Goal: Task Accomplishment & Management: Complete application form

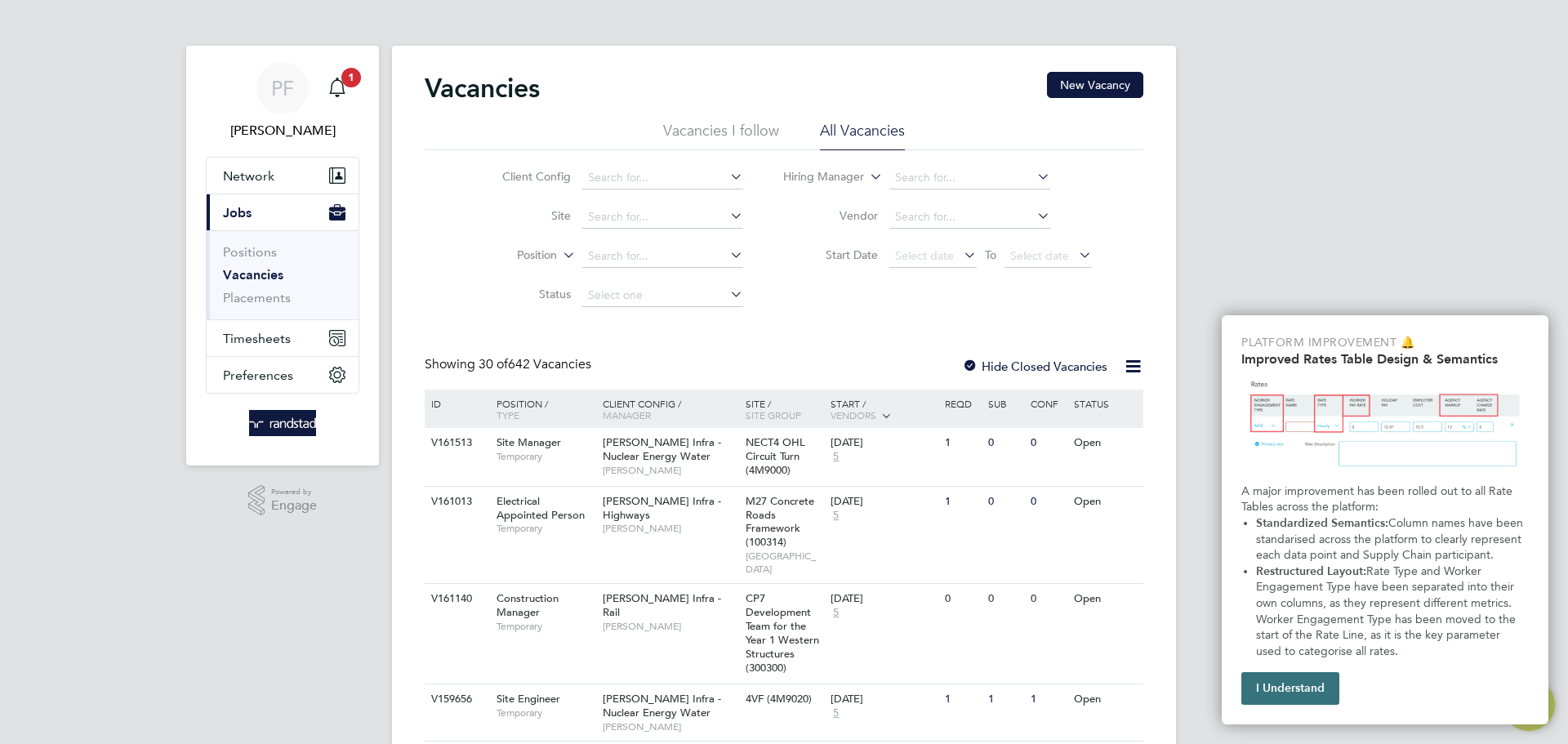
click at [1278, 681] on button "I Understand" at bounding box center [1289, 688] width 98 height 33
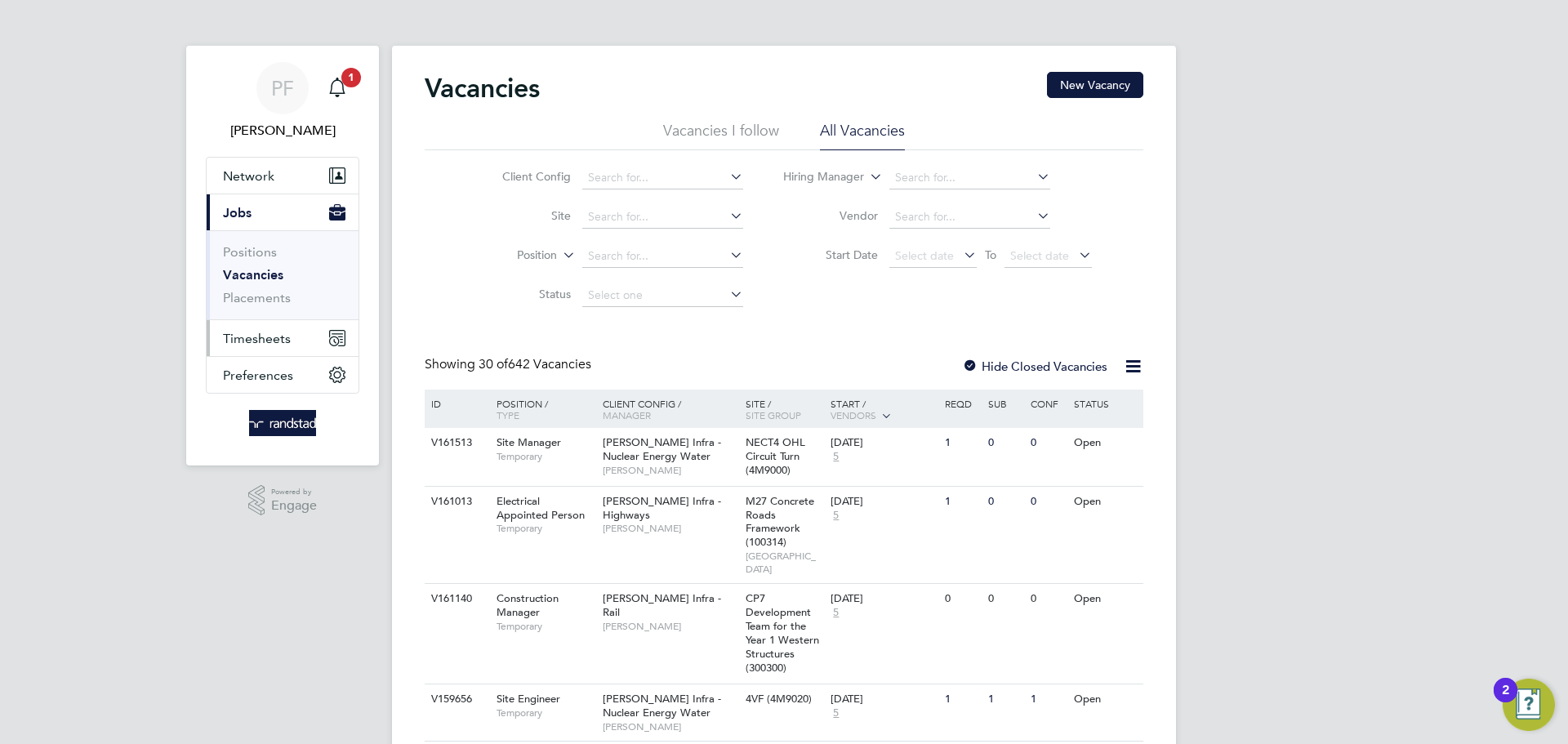
click at [242, 331] on span "Timesheets" at bounding box center [256, 339] width 68 height 16
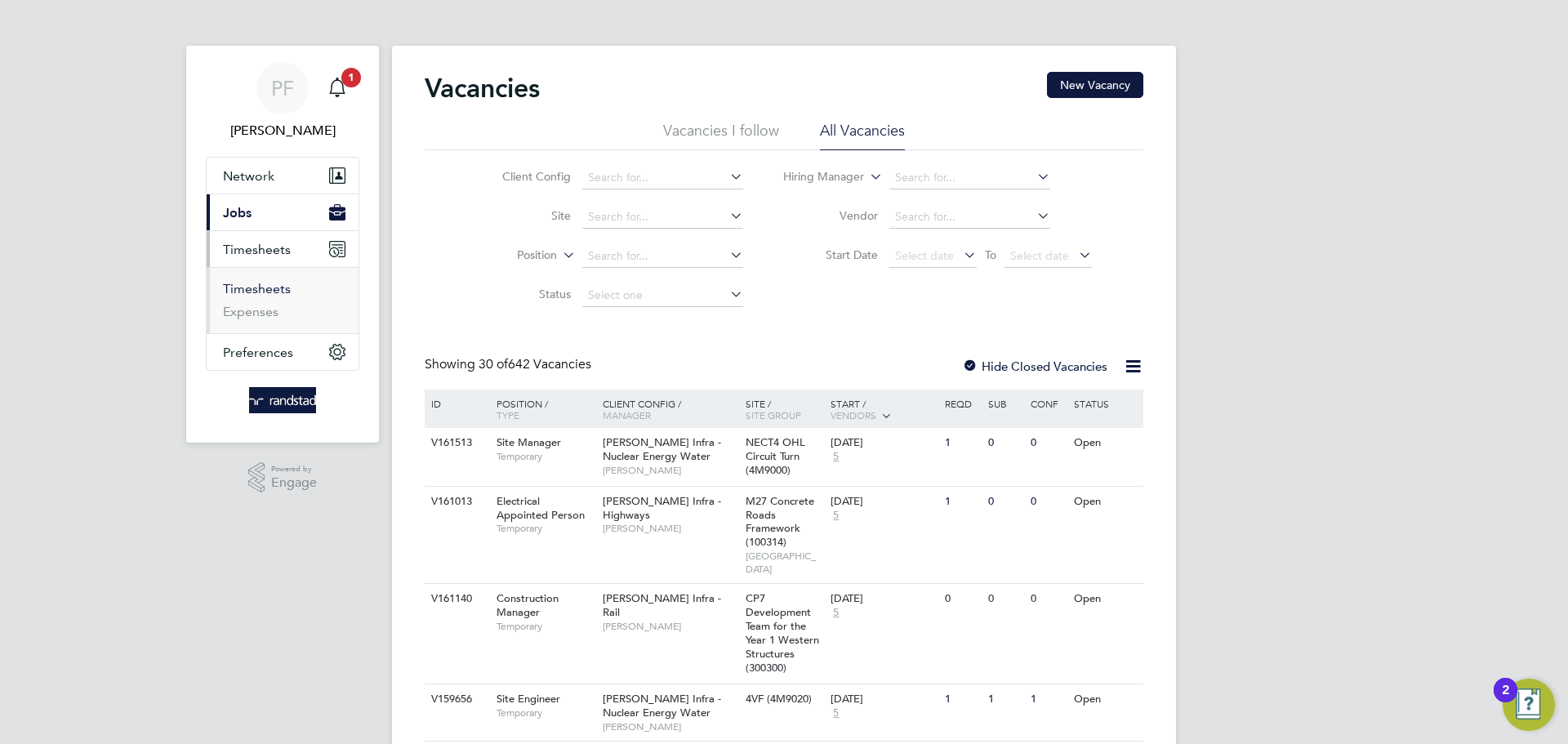
click at [253, 294] on link "Timesheets" at bounding box center [256, 289] width 68 height 16
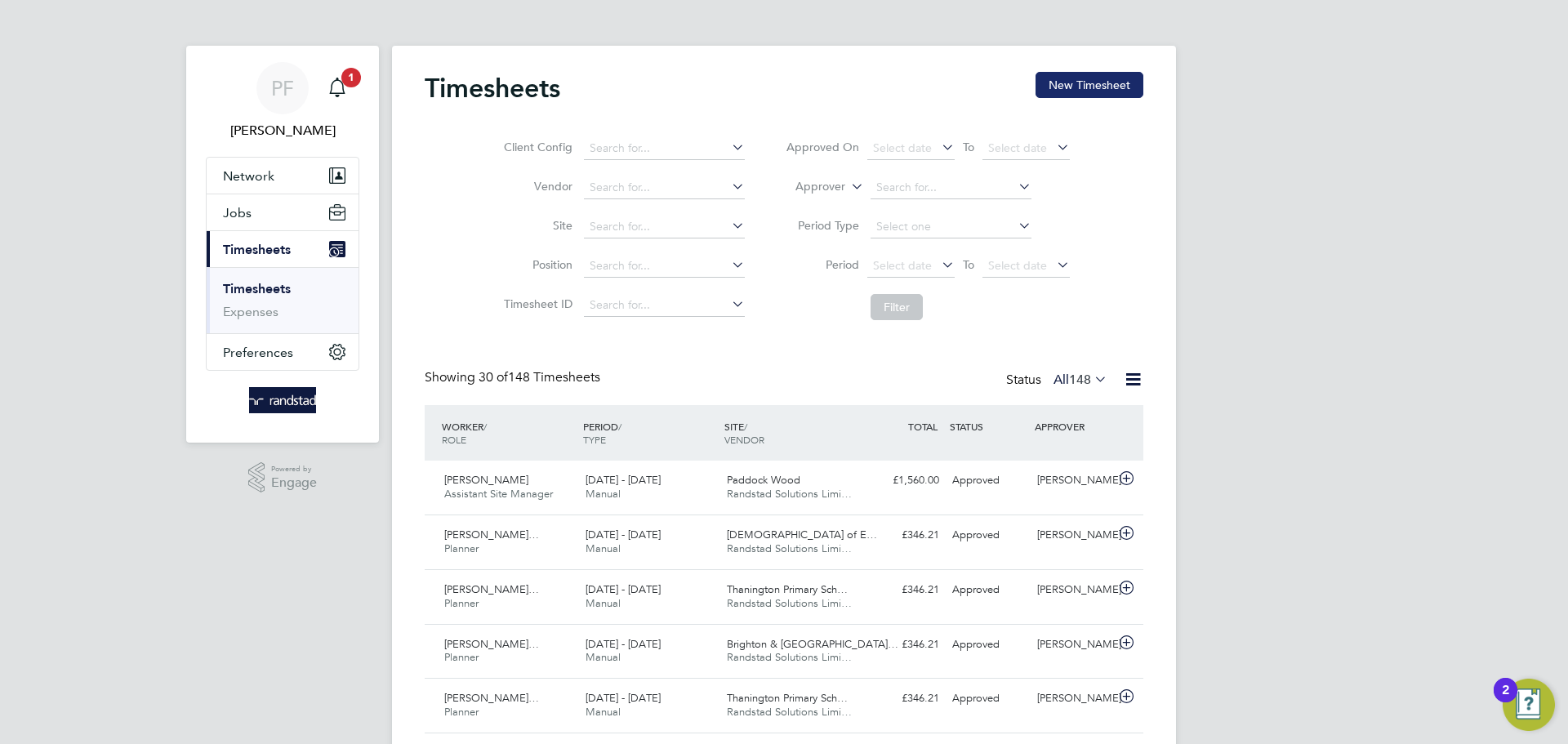
click at [1077, 84] on button "New Timesheet" at bounding box center [1089, 86] width 108 height 26
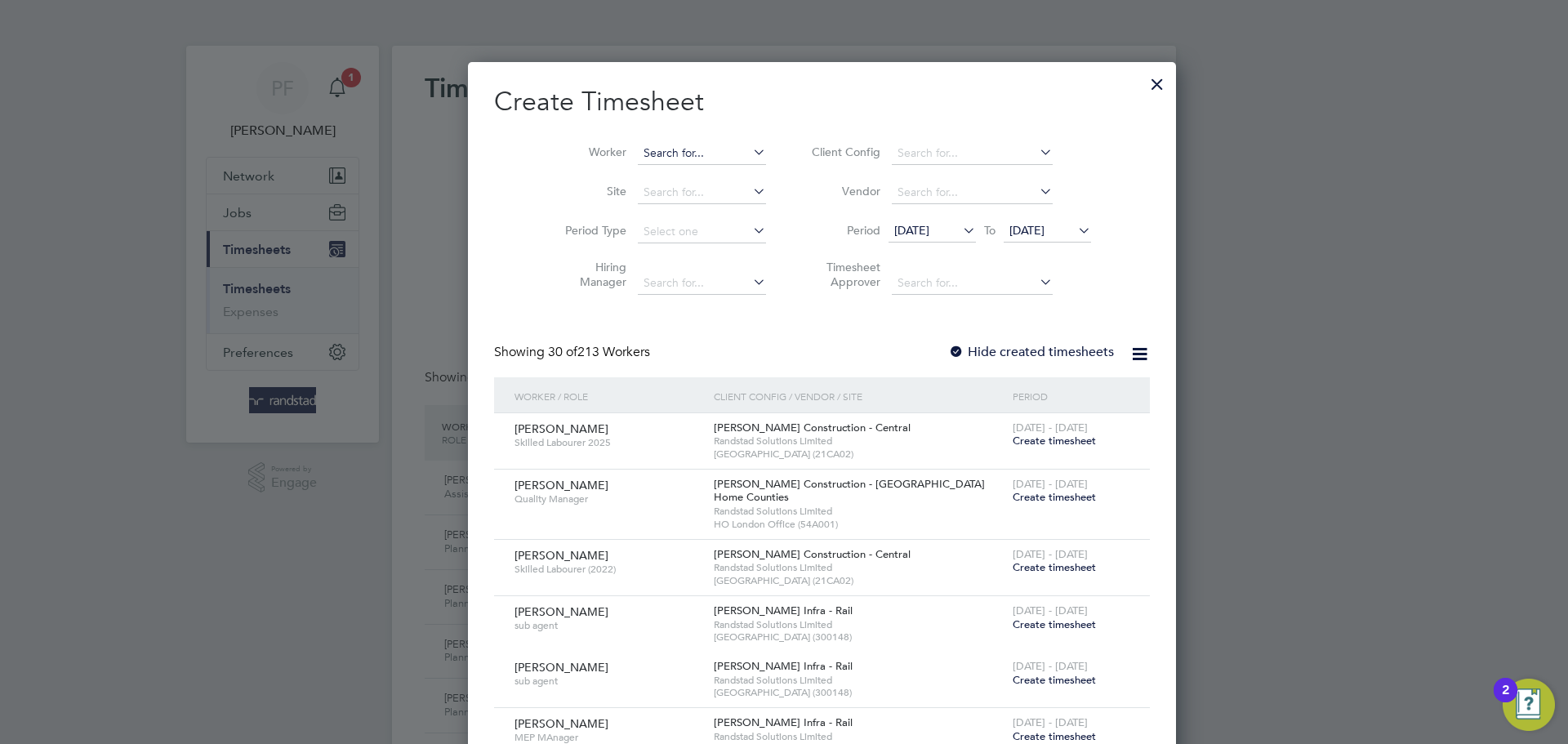
click at [662, 154] on input at bounding box center [702, 153] width 128 height 23
click at [697, 178] on li "[PERSON_NAME] [PERSON_NAME]" at bounding box center [766, 175] width 335 height 22
type input "[PERSON_NAME]"
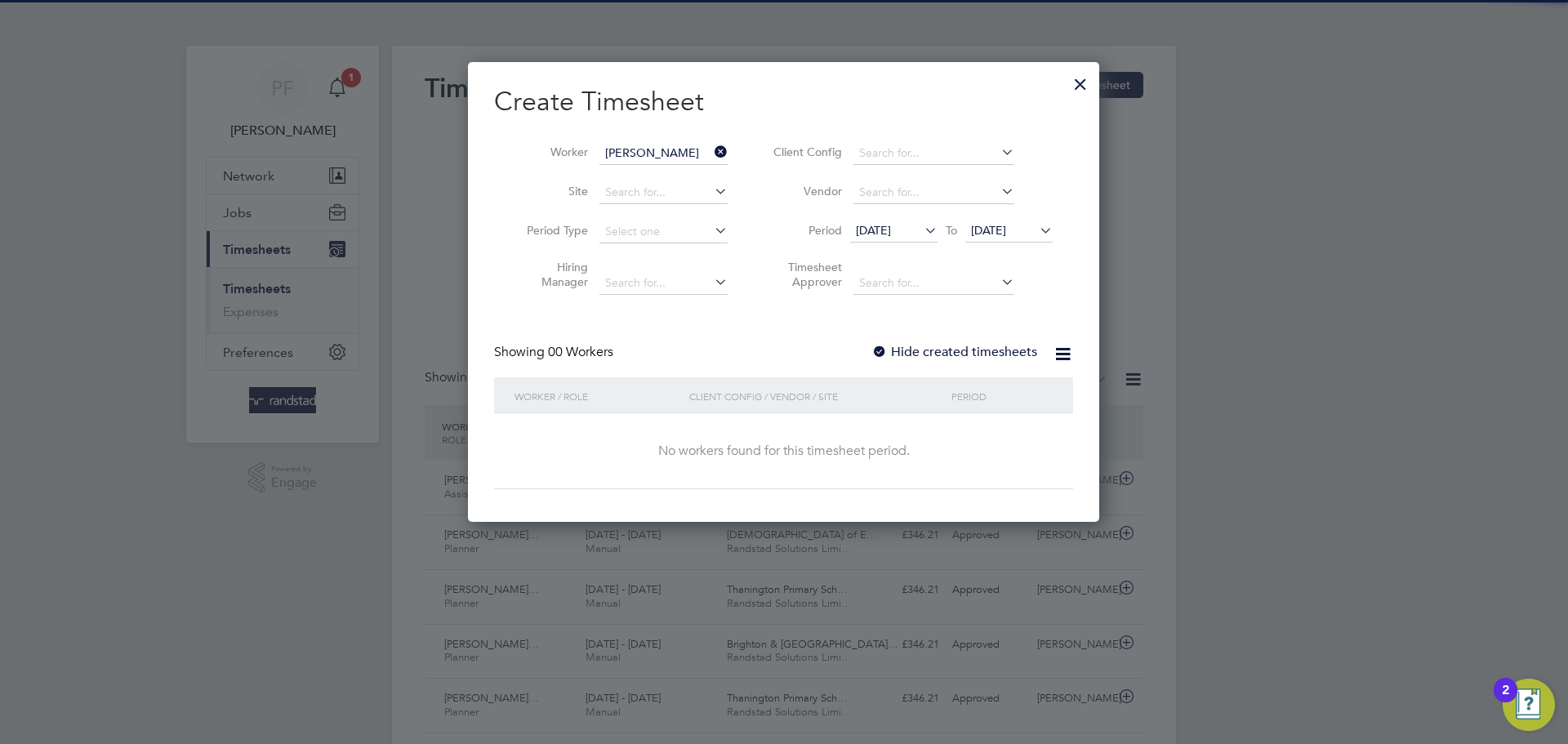
click at [1004, 237] on span "[DATE]" at bounding box center [1008, 231] width 87 height 22
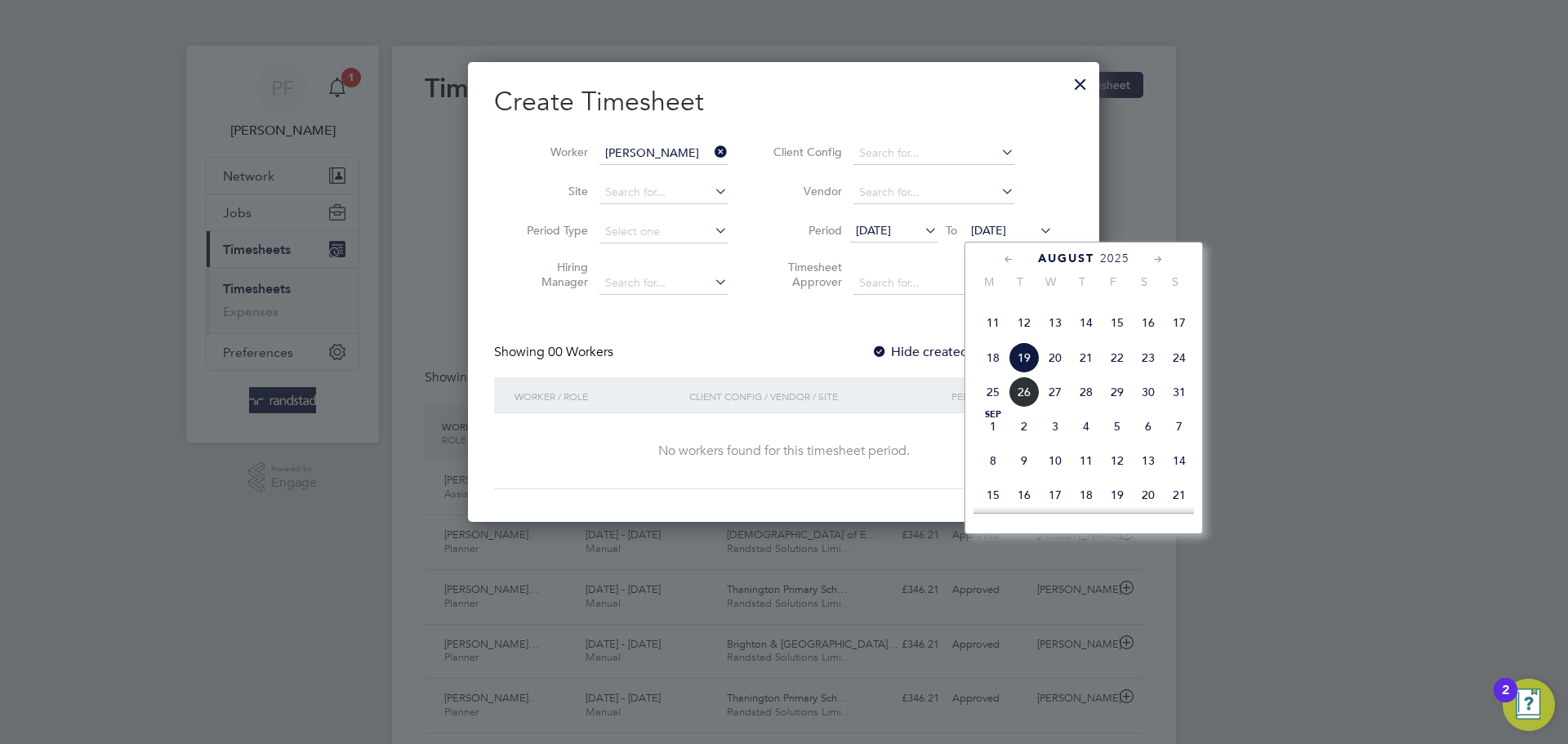
click at [1023, 407] on span "26" at bounding box center [1023, 391] width 31 height 31
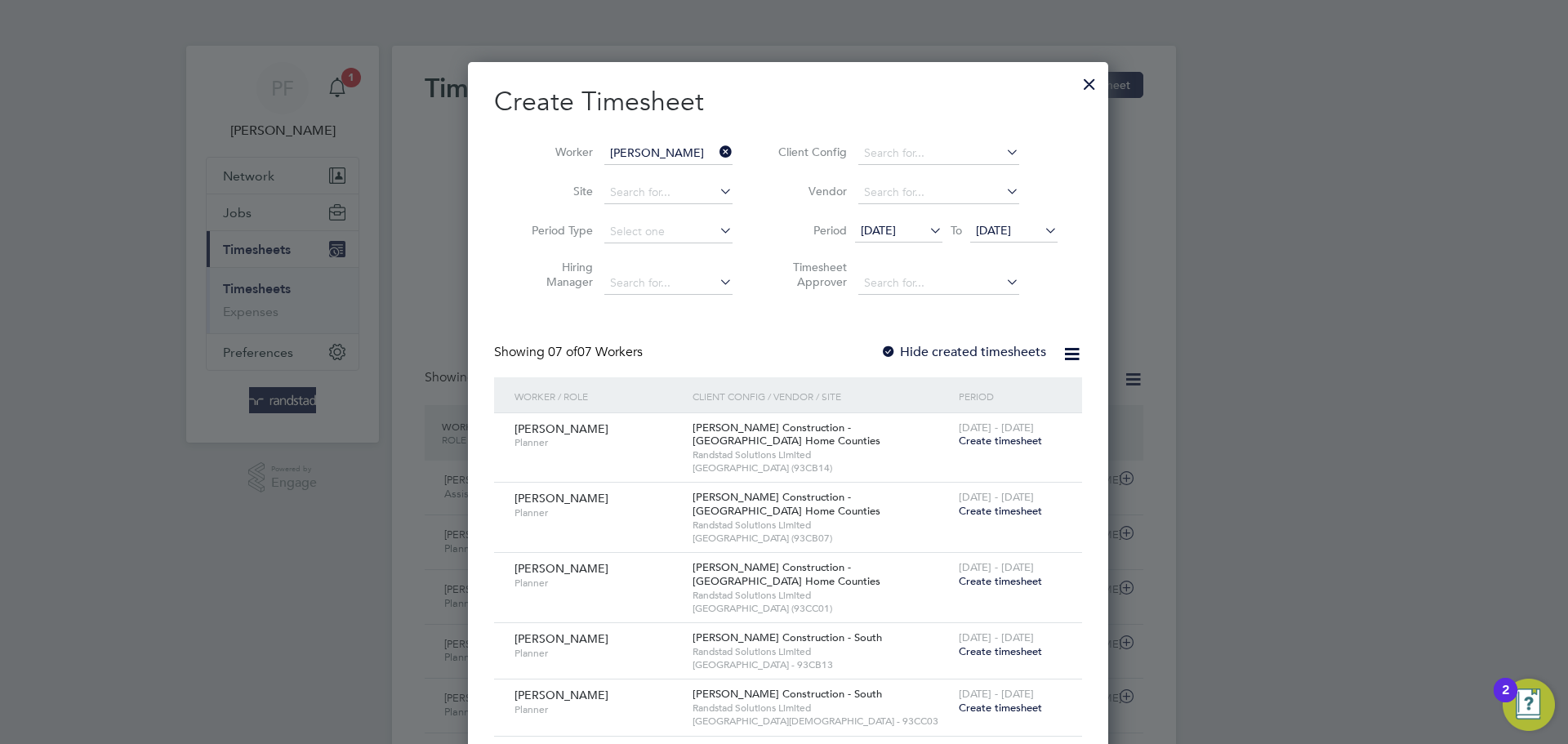
click at [881, 356] on div at bounding box center [888, 353] width 17 height 17
click at [883, 349] on div at bounding box center [888, 353] width 17 height 17
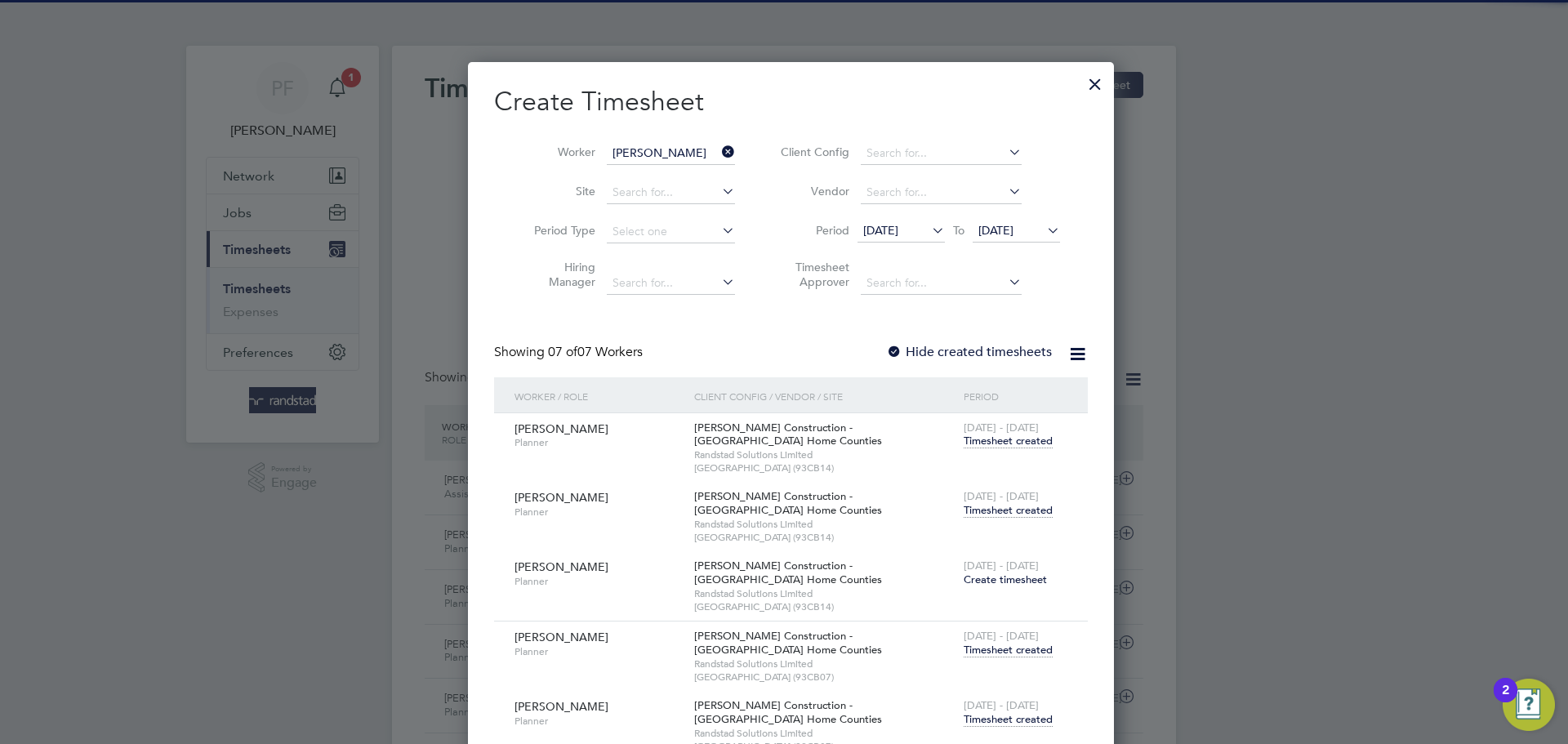
click at [886, 350] on div at bounding box center [894, 353] width 17 height 17
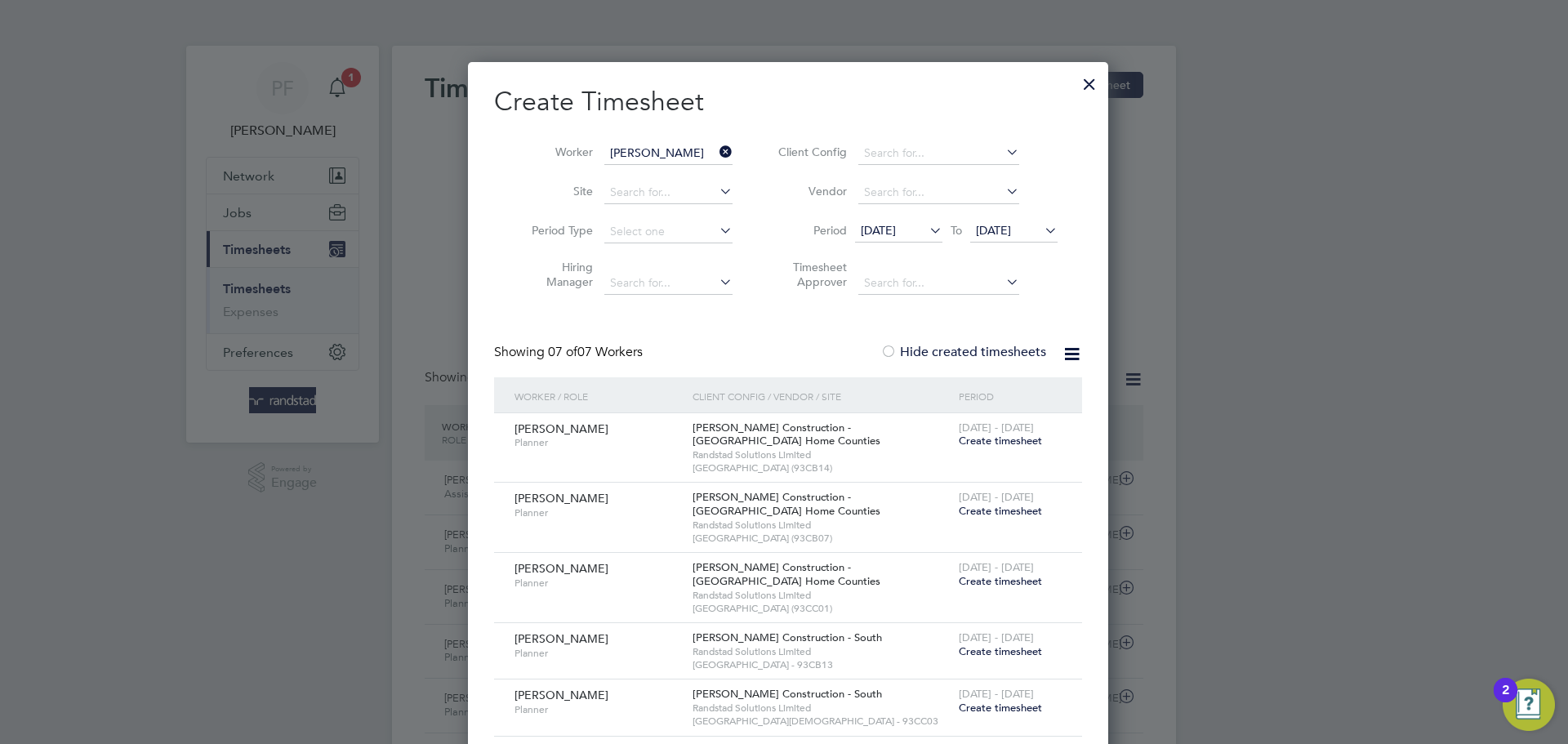
click at [881, 350] on div at bounding box center [888, 353] width 17 height 17
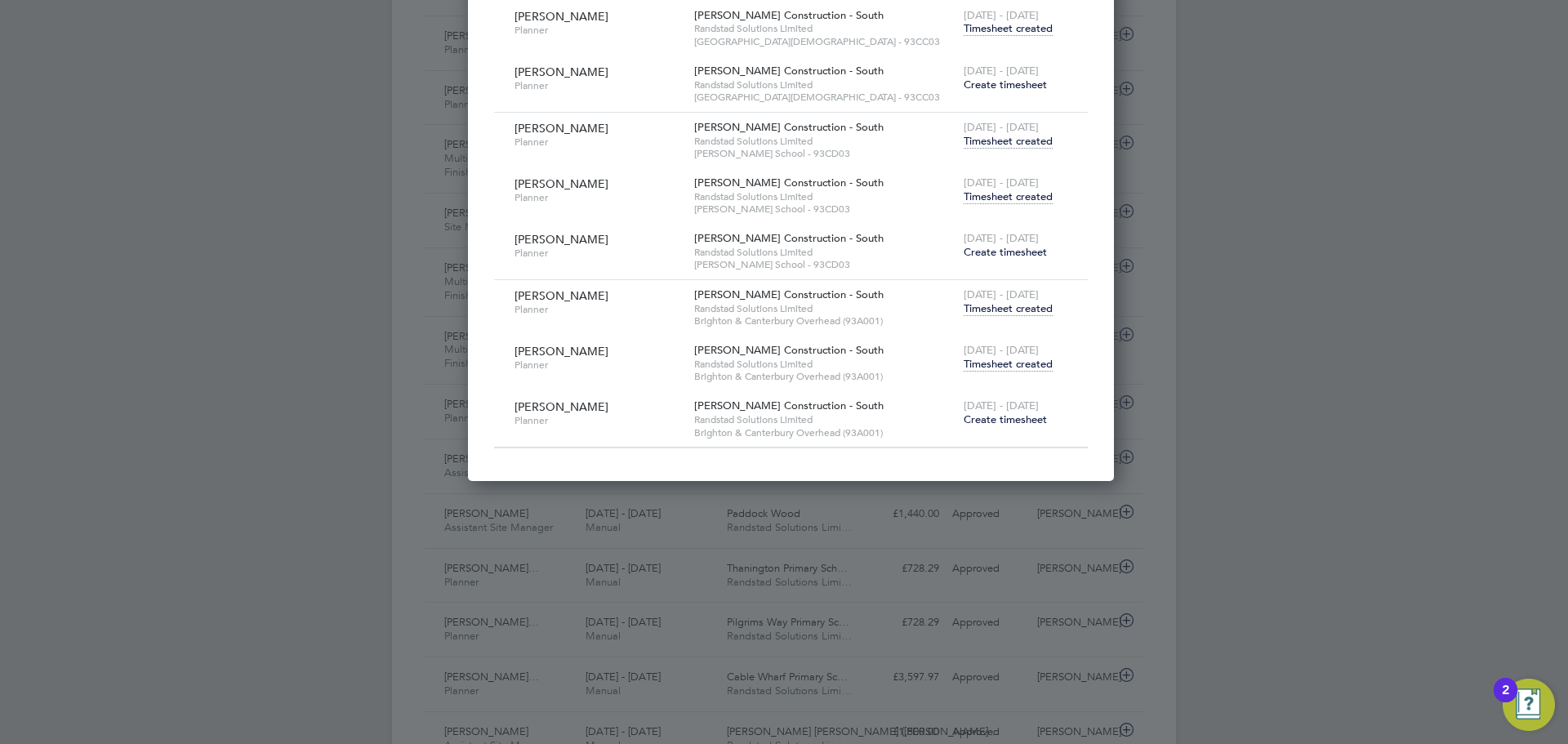
click at [1005, 309] on span "Timesheet created" at bounding box center [1007, 309] width 89 height 15
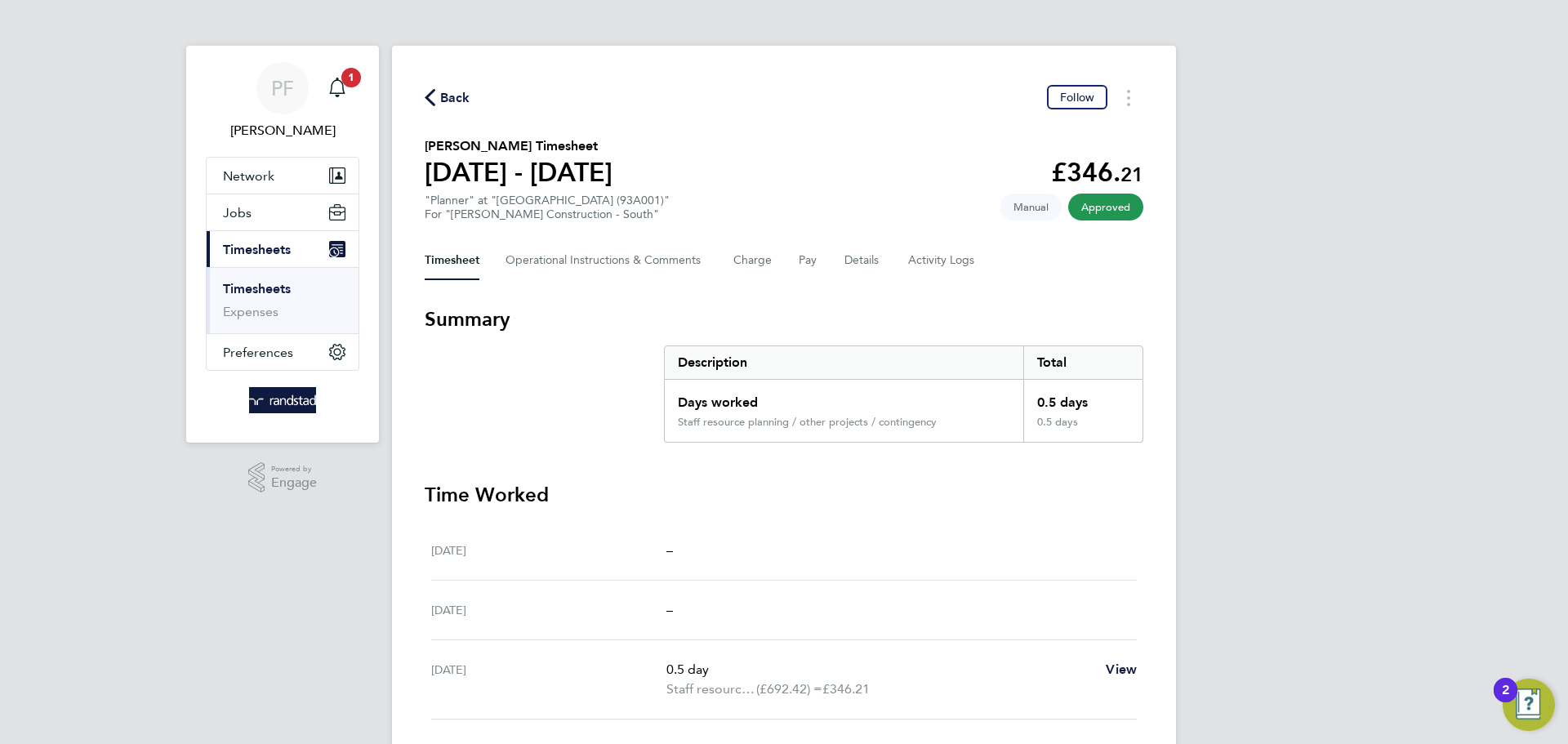
drag, startPoint x: 430, startPoint y: 89, endPoint x: 621, endPoint y: 205, distance: 223.5
click at [431, 90] on icon "button" at bounding box center [430, 97] width 11 height 17
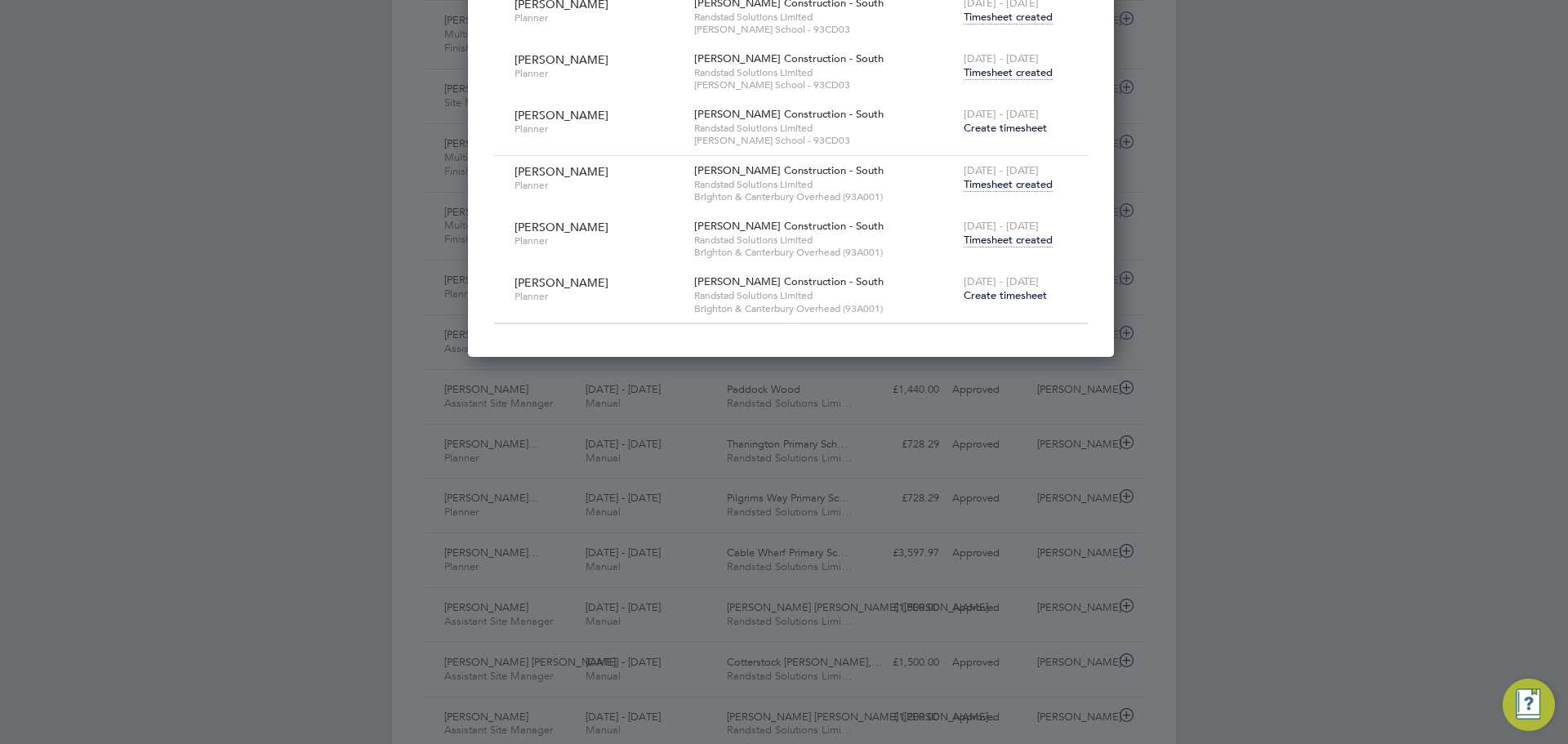
click at [977, 238] on span "Timesheet created" at bounding box center [1007, 240] width 89 height 15
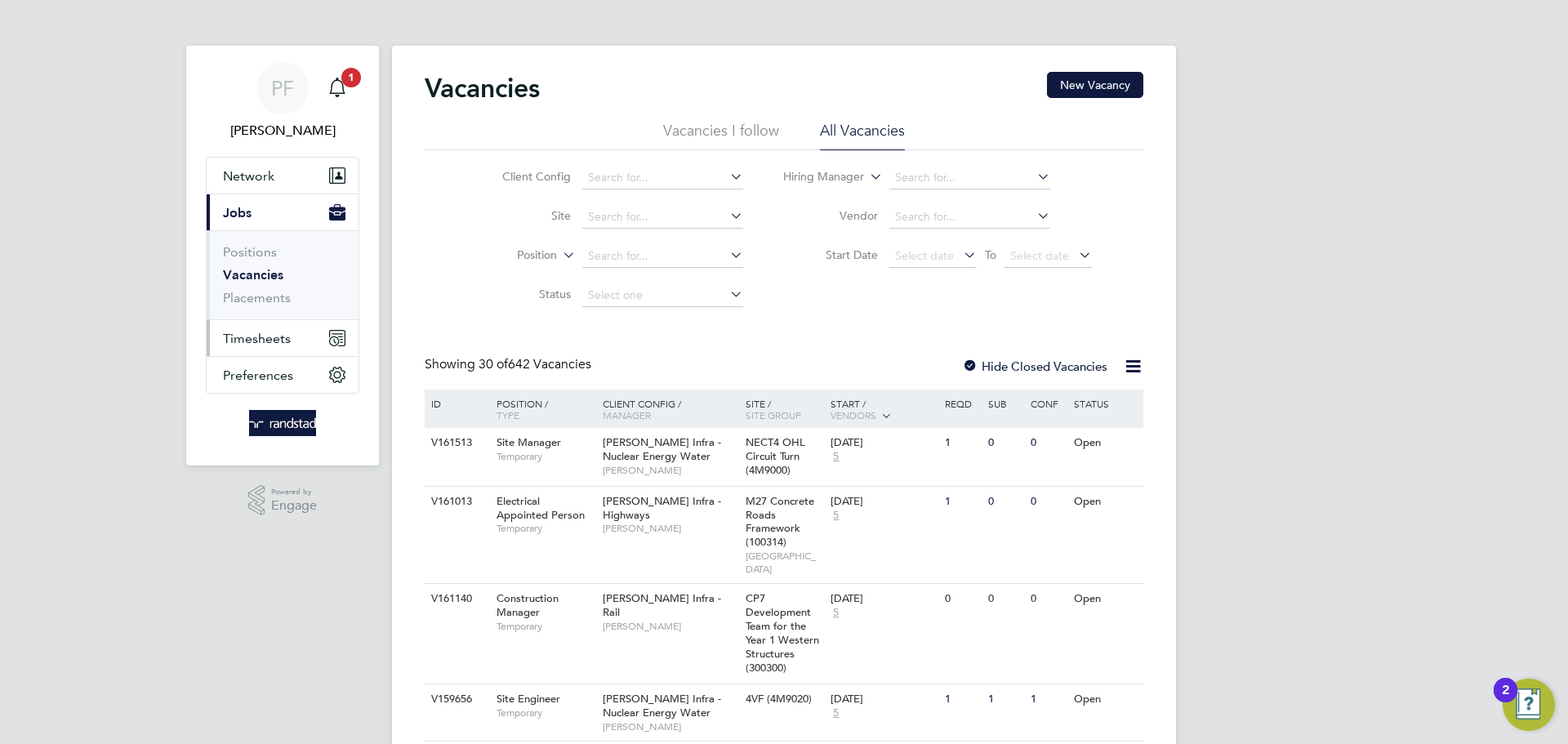
click at [264, 336] on span "Timesheets" at bounding box center [256, 339] width 68 height 16
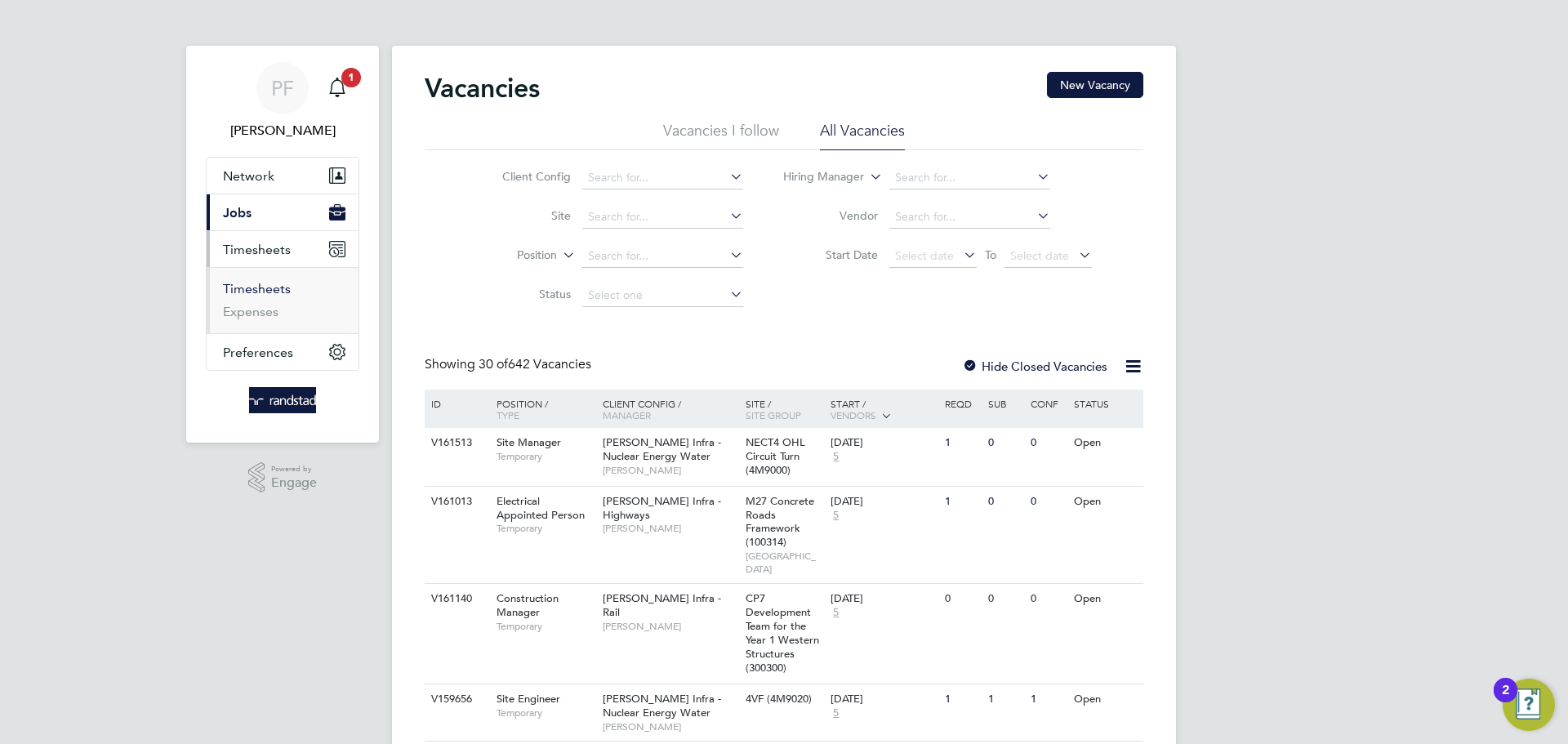
click at [263, 288] on link "Timesheets" at bounding box center [256, 289] width 68 height 16
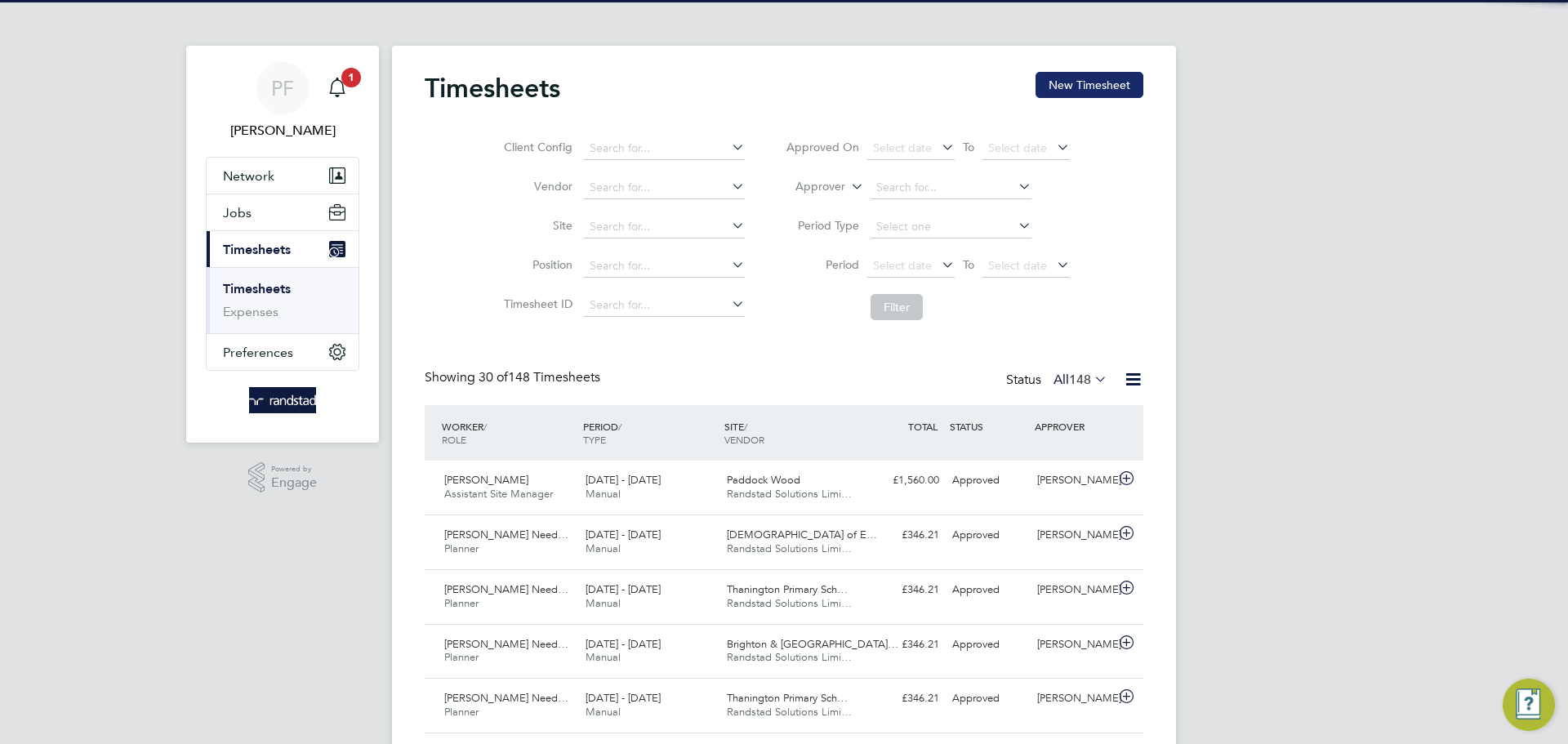
click at [1074, 88] on button "New Timesheet" at bounding box center [1089, 86] width 108 height 26
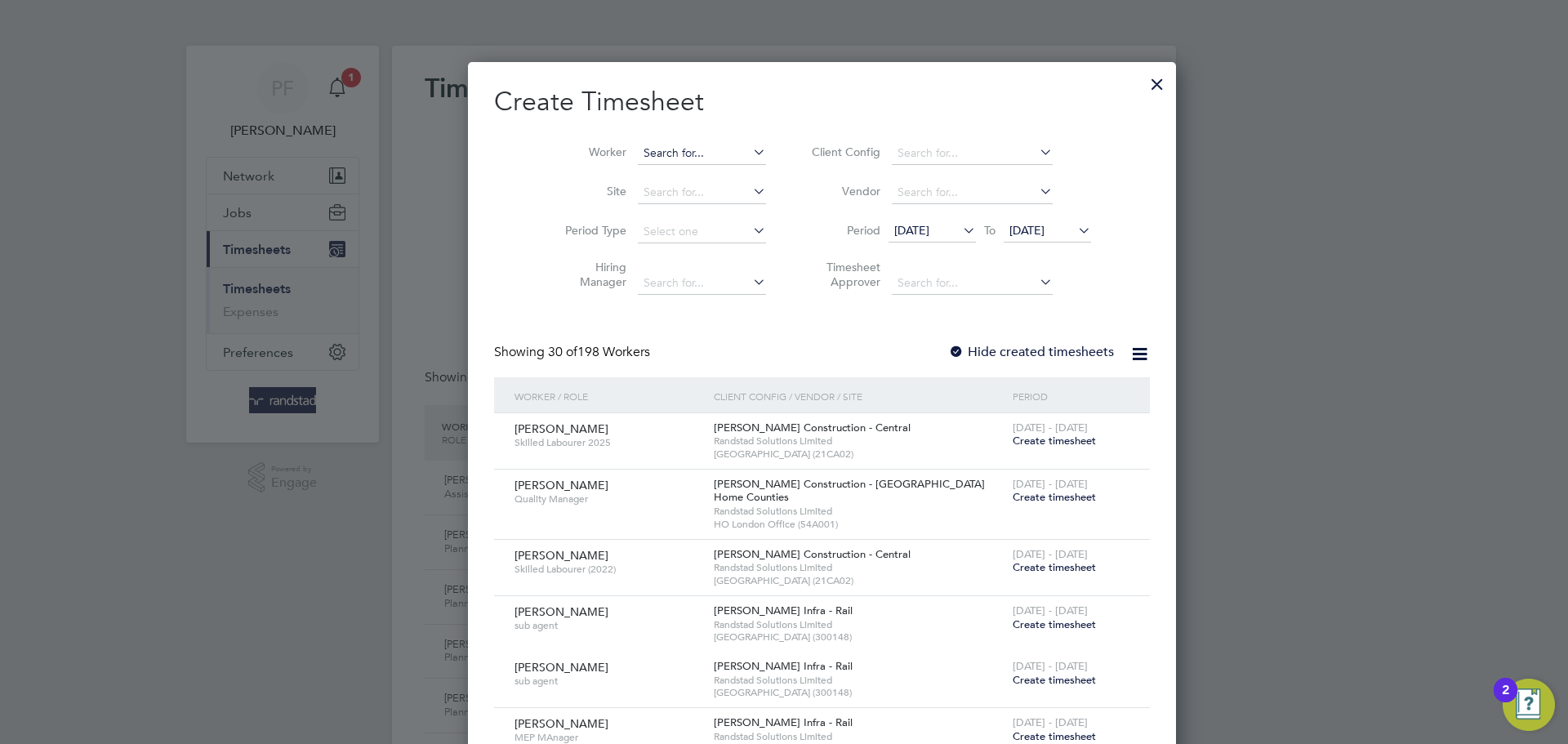
click at [638, 159] on input at bounding box center [702, 153] width 128 height 23
type input "h"
click at [659, 175] on li "Chris topher Stuart Needh am" at bounding box center [744, 175] width 292 height 22
type input "[PERSON_NAME]"
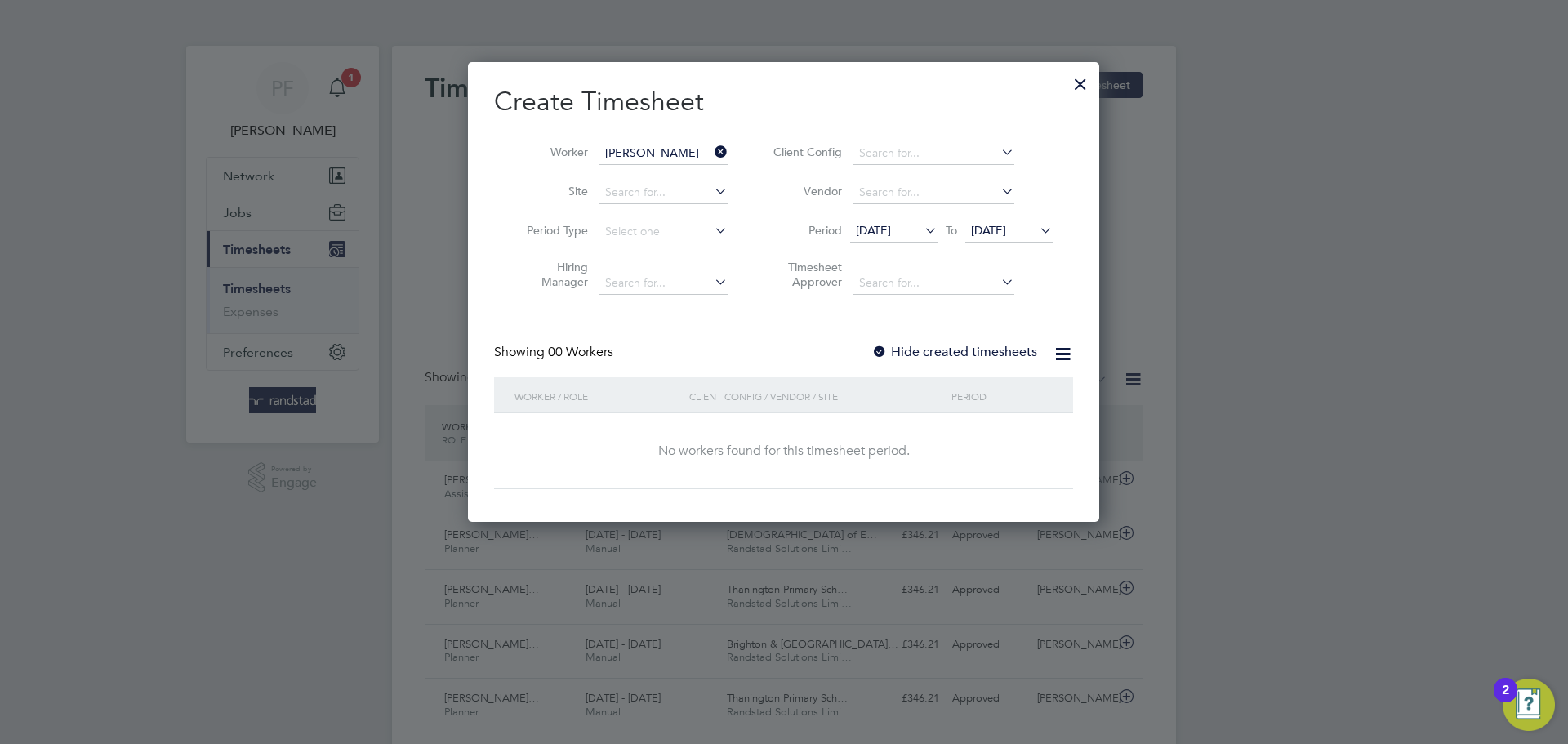
click at [877, 350] on div at bounding box center [880, 353] width 17 height 17
click at [888, 350] on div at bounding box center [880, 353] width 17 height 17
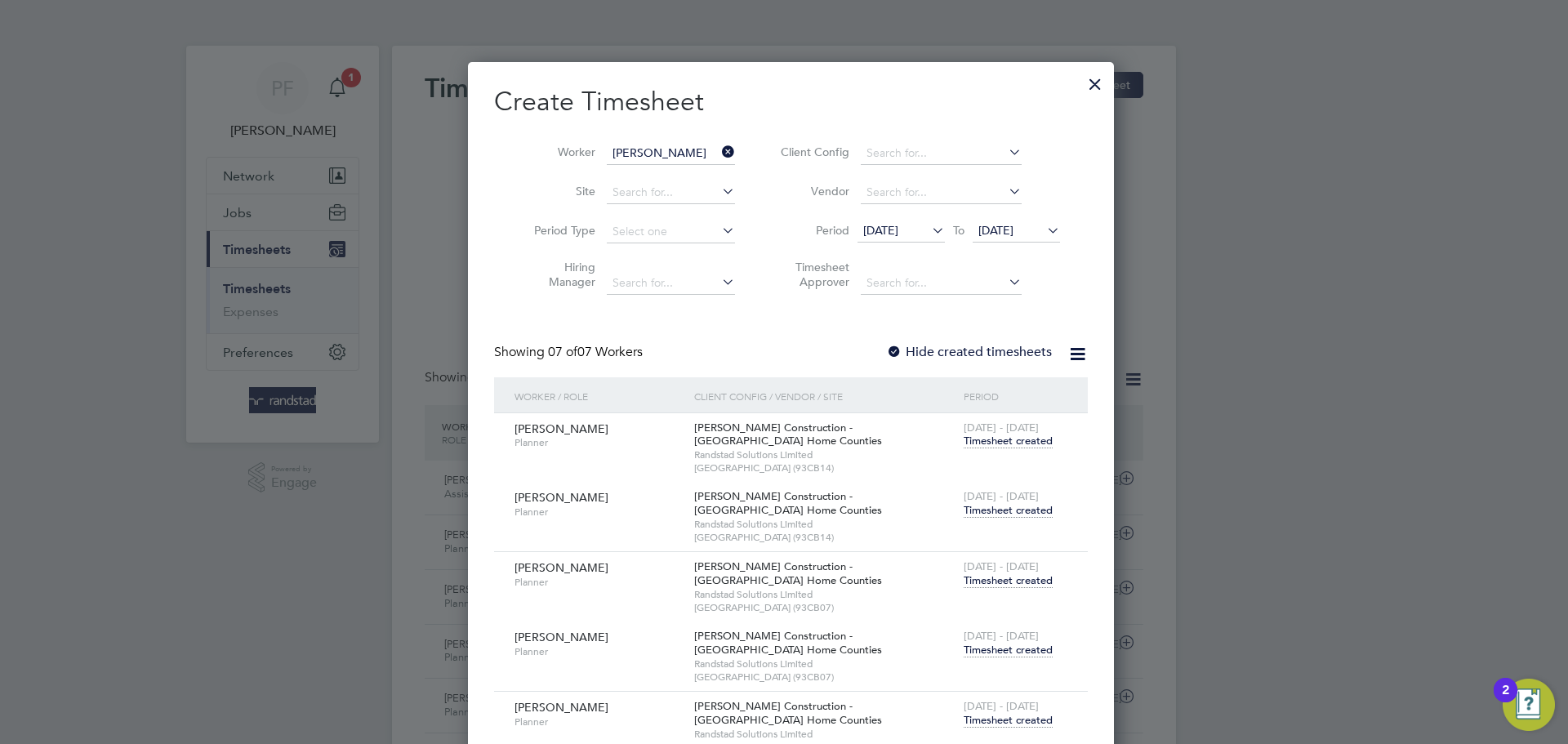
click at [898, 226] on span "[DATE]" at bounding box center [881, 230] width 35 height 15
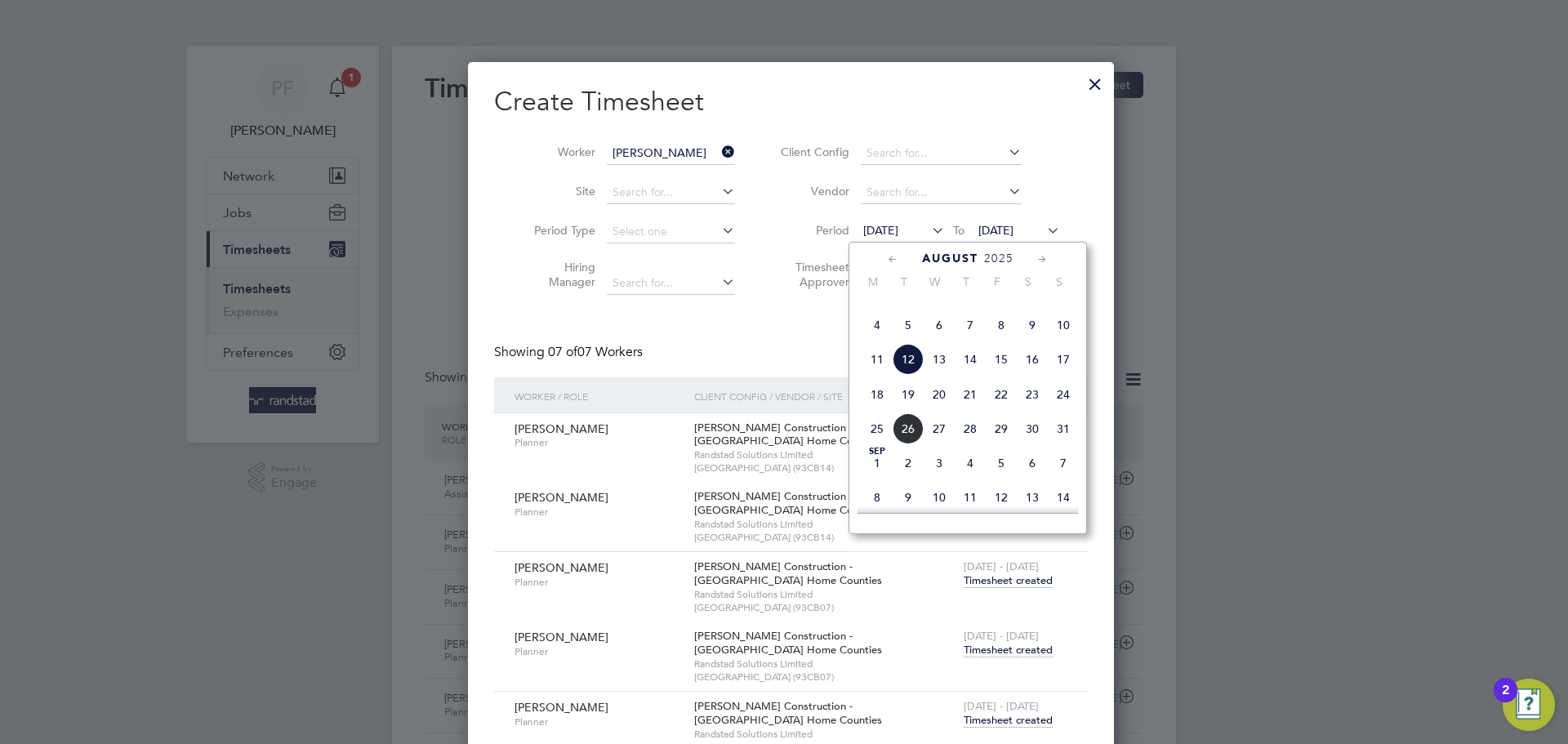
click at [873, 410] on span "18" at bounding box center [877, 394] width 31 height 31
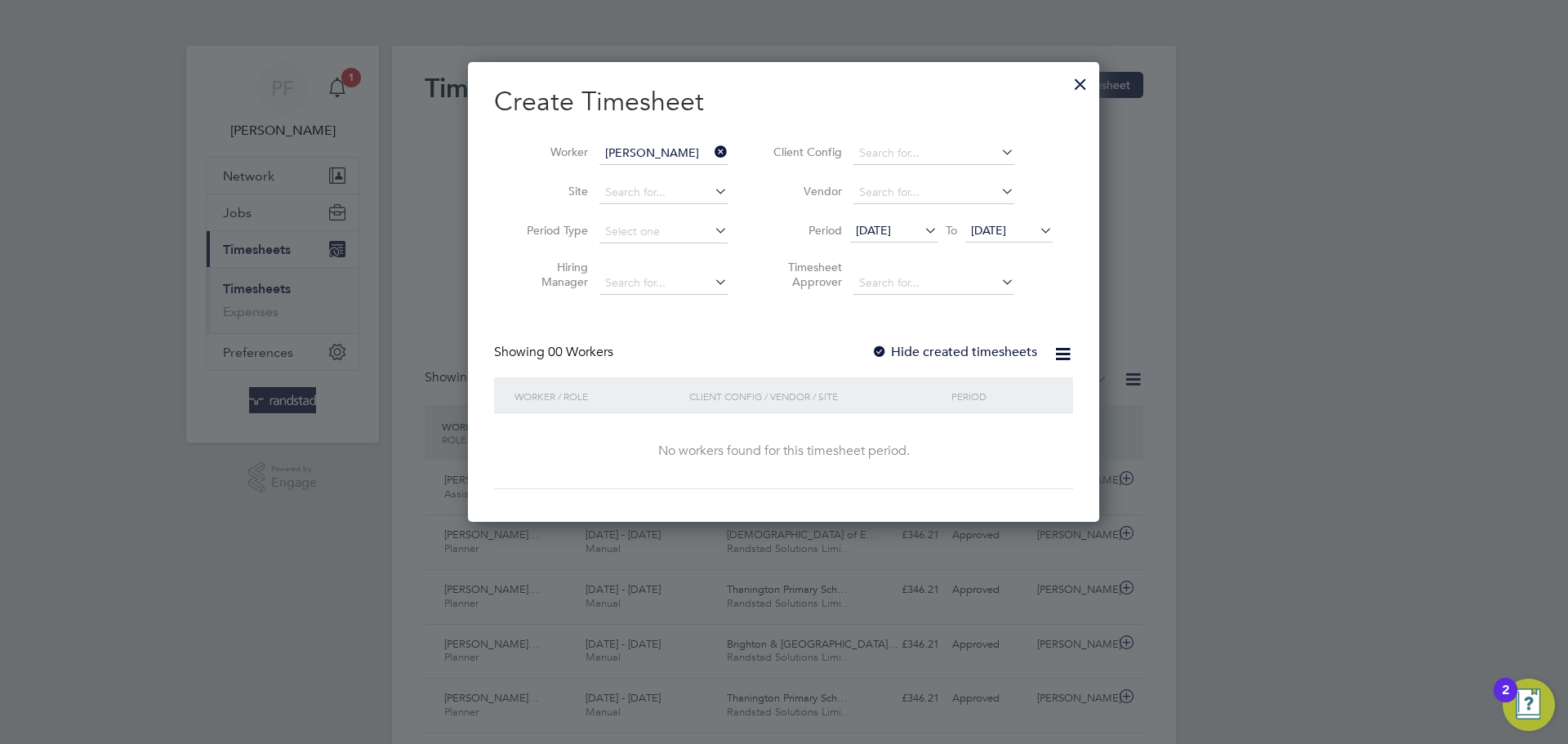
click at [878, 354] on div at bounding box center [880, 353] width 17 height 17
click at [880, 353] on div at bounding box center [880, 353] width 17 height 17
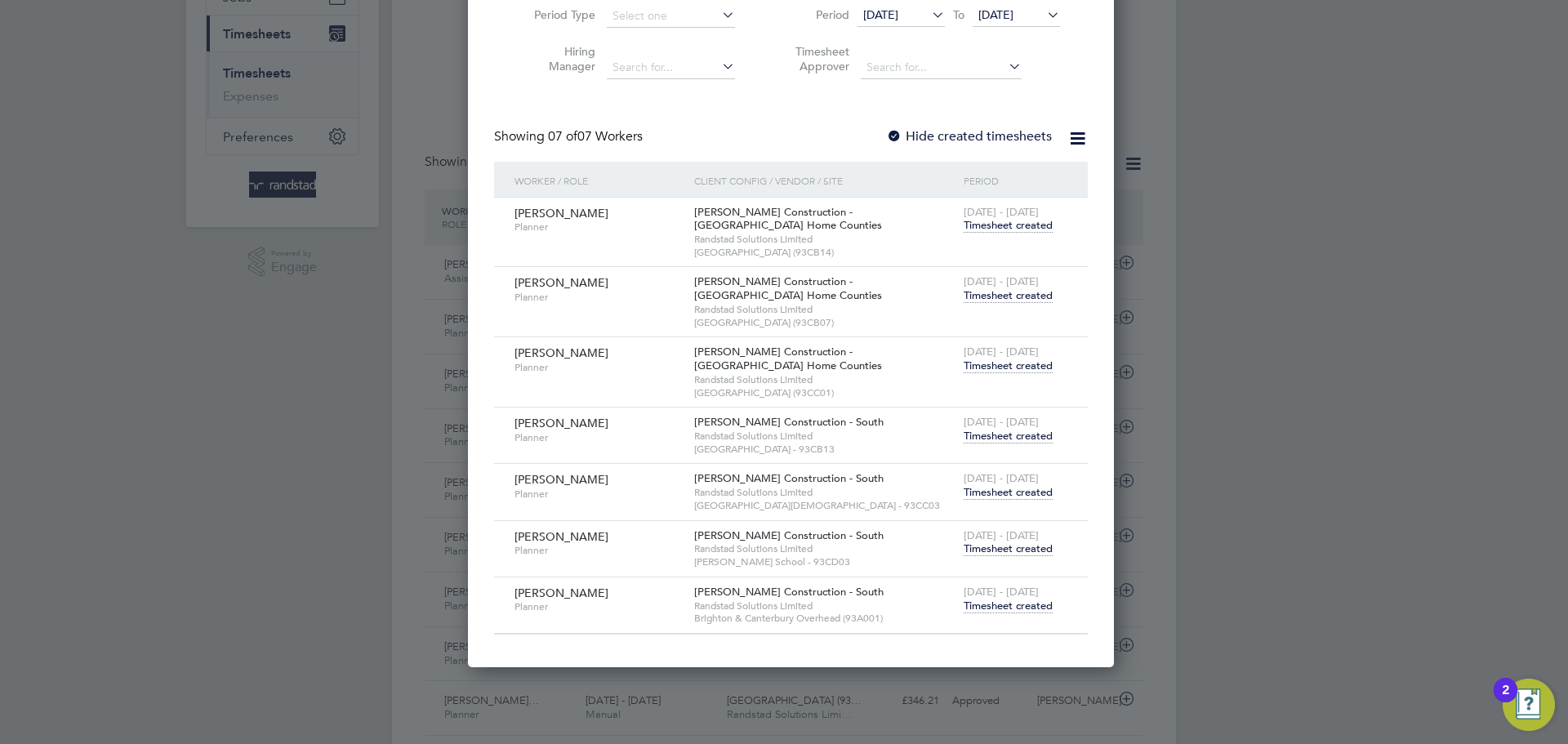
click at [989, 228] on span "Timesheet created" at bounding box center [1007, 225] width 89 height 15
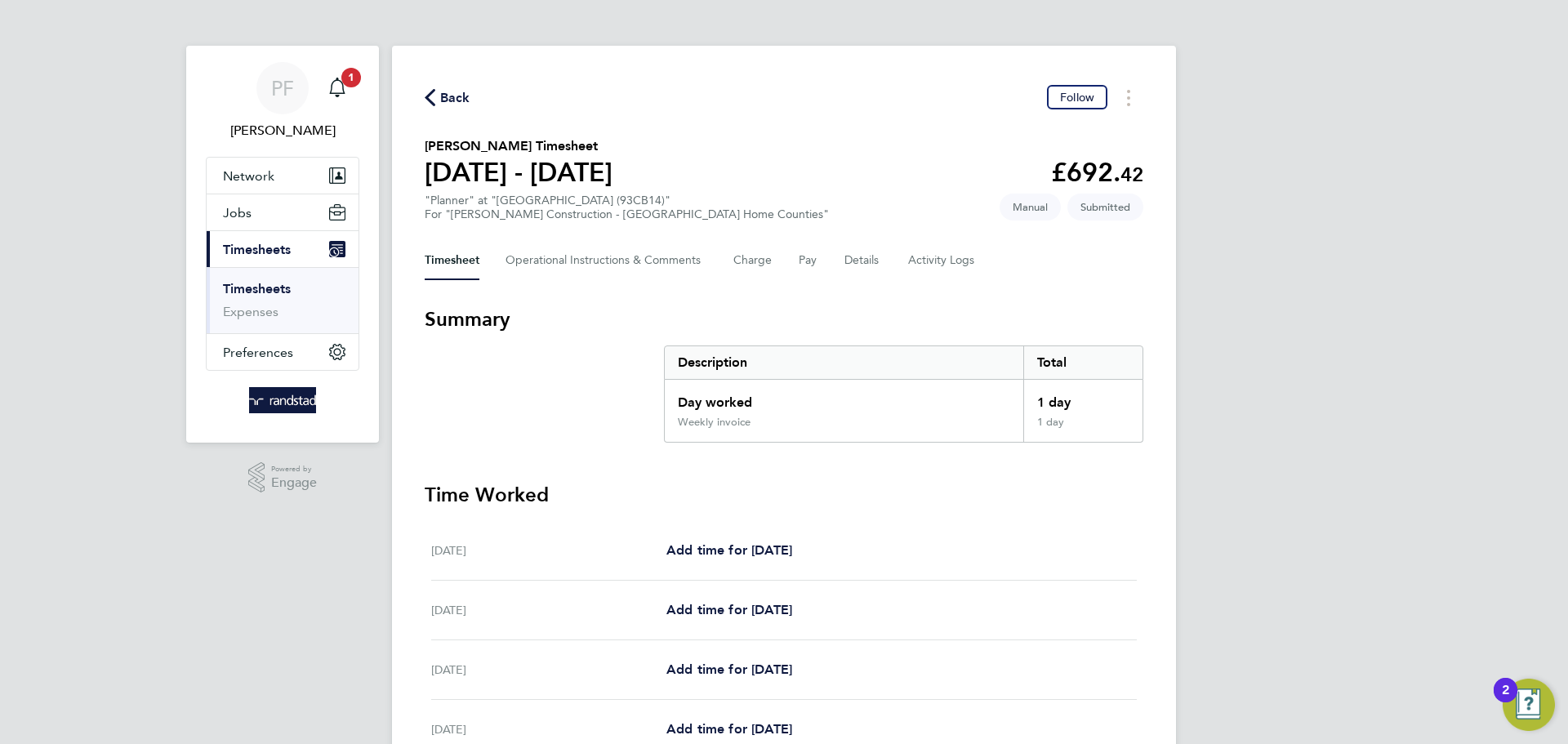
click at [442, 93] on span "Back" at bounding box center [455, 98] width 30 height 19
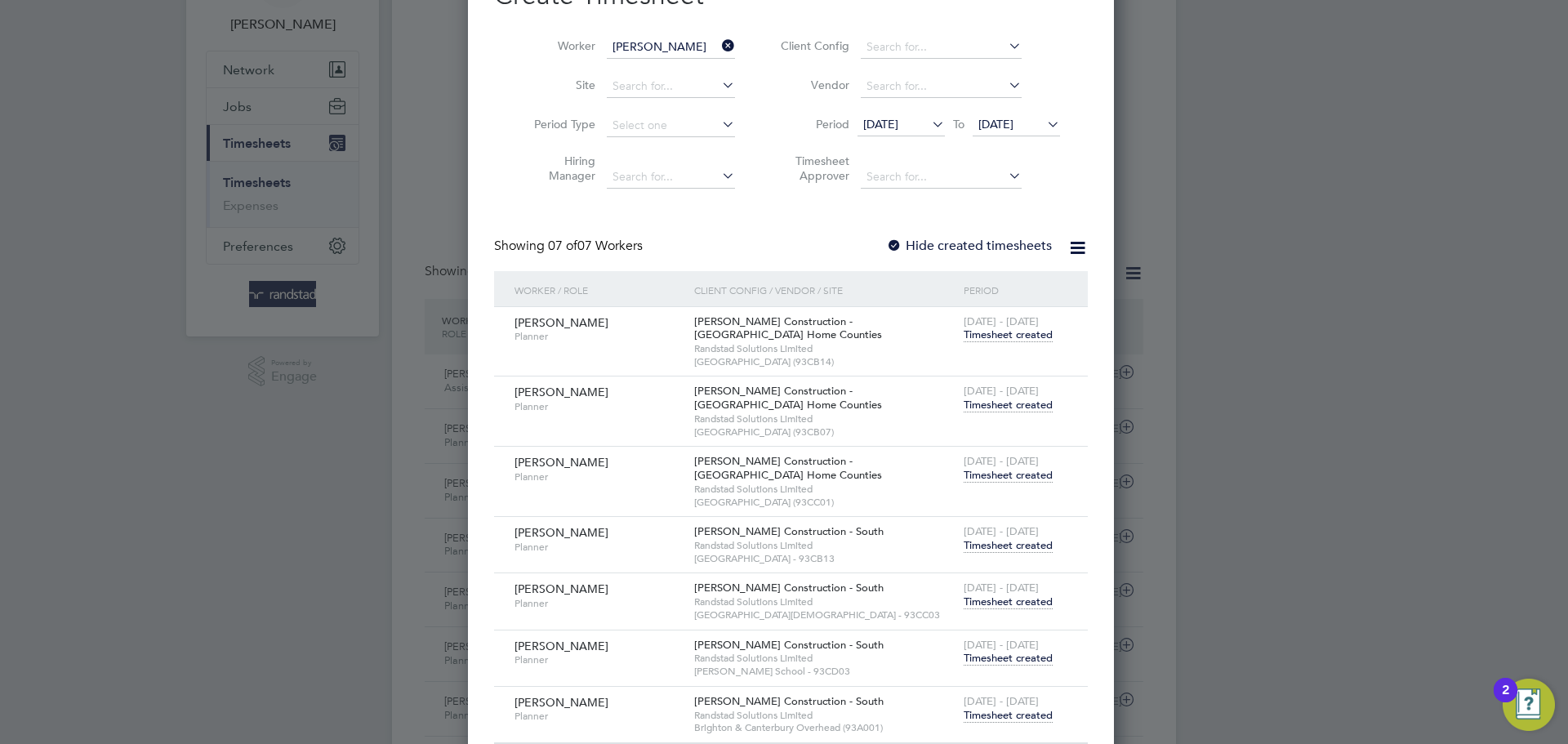
click at [1007, 405] on span "Timesheet created" at bounding box center [1007, 405] width 89 height 15
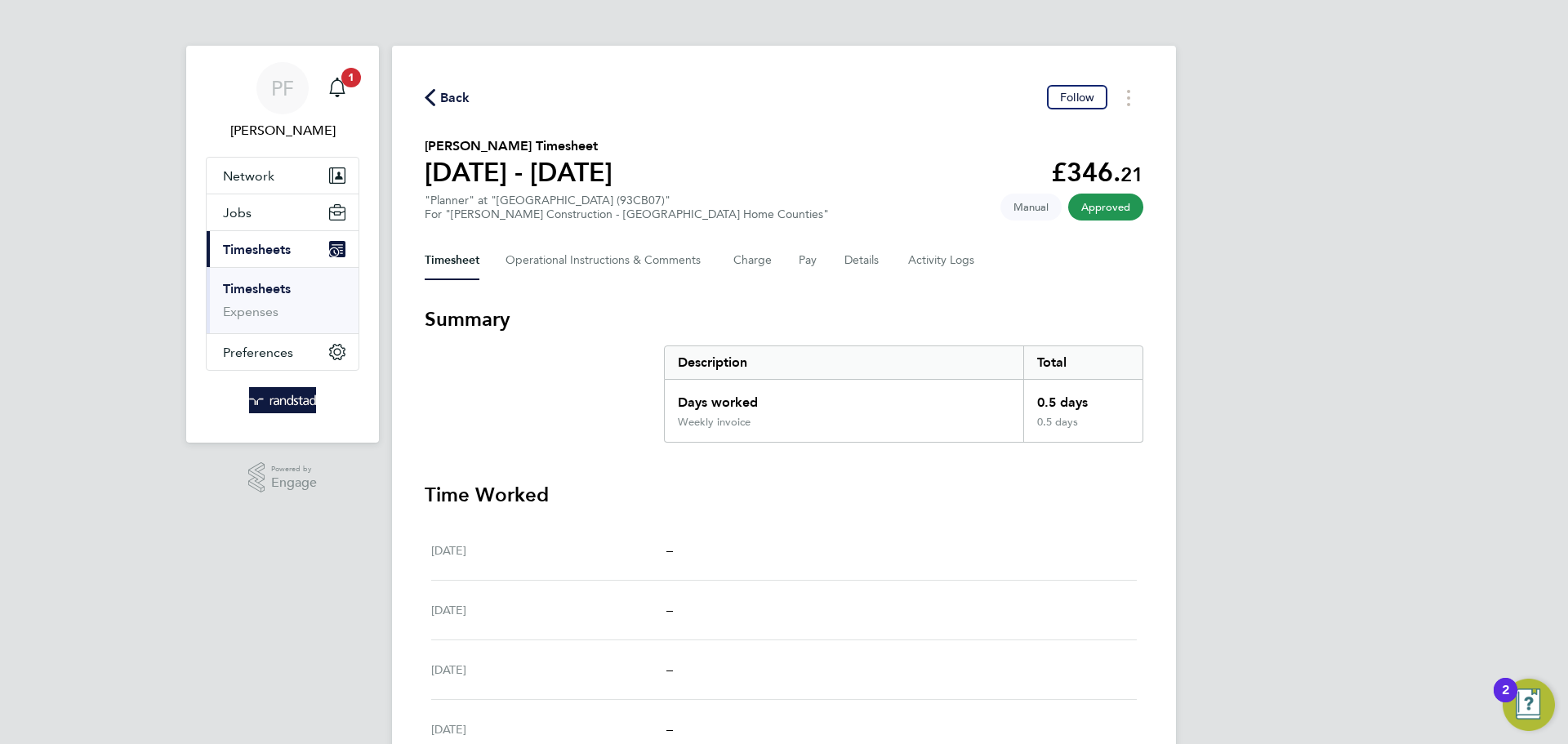
drag, startPoint x: 453, startPoint y: 94, endPoint x: 457, endPoint y: 709, distance: 615.0
click at [451, 95] on span "Back" at bounding box center [455, 98] width 30 height 19
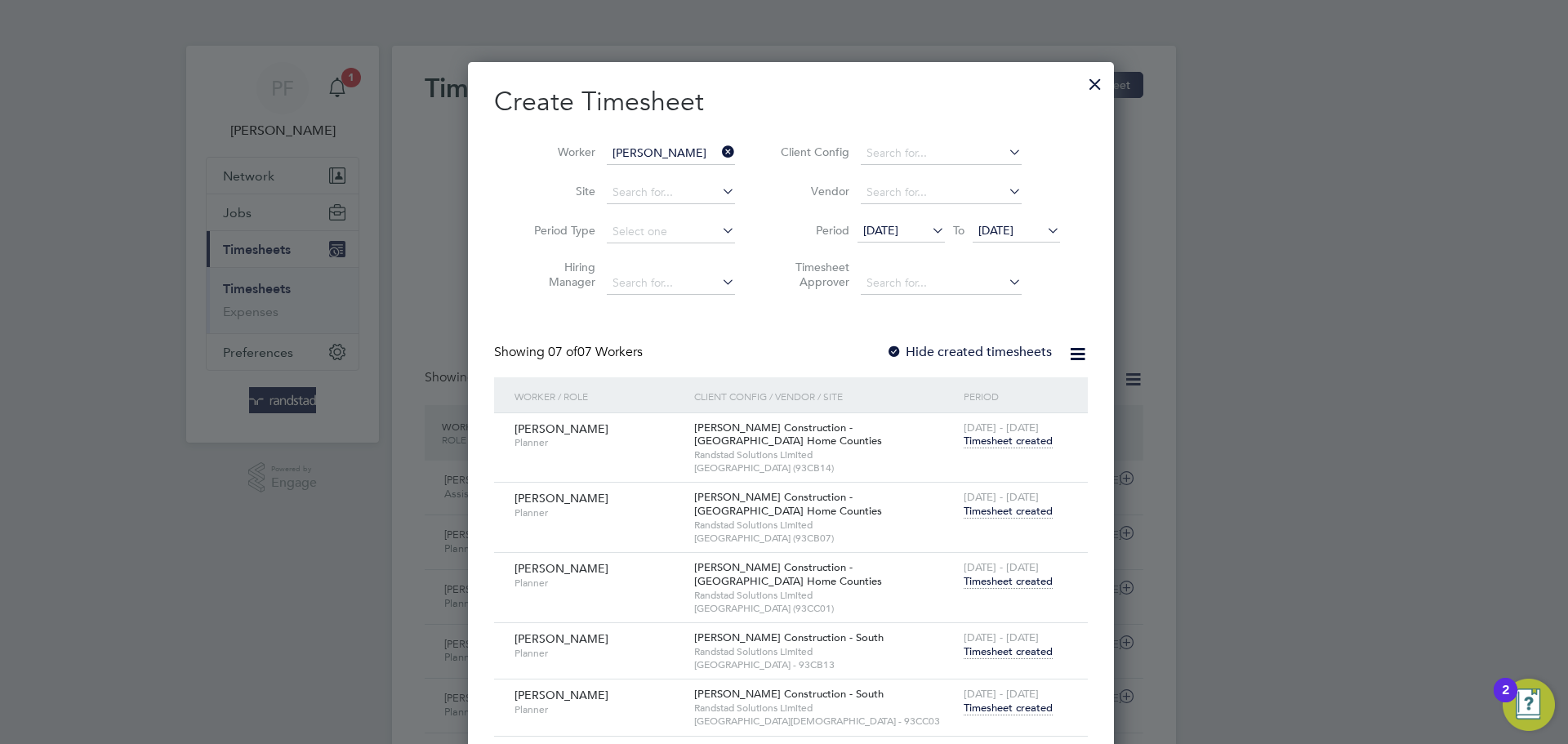
click at [968, 574] on span "Timesheet created" at bounding box center [1007, 581] width 89 height 15
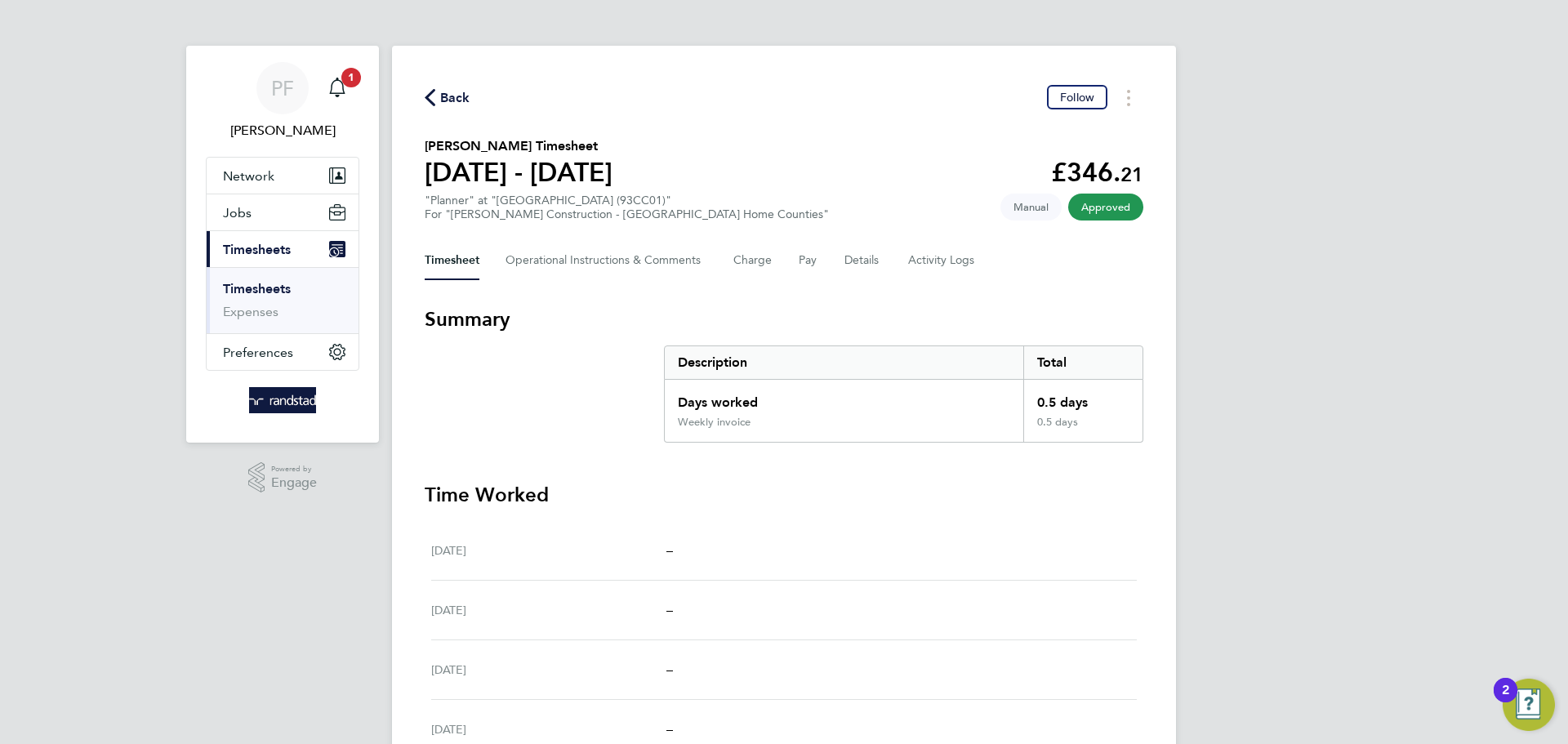
click at [444, 93] on span "Back" at bounding box center [455, 98] width 30 height 19
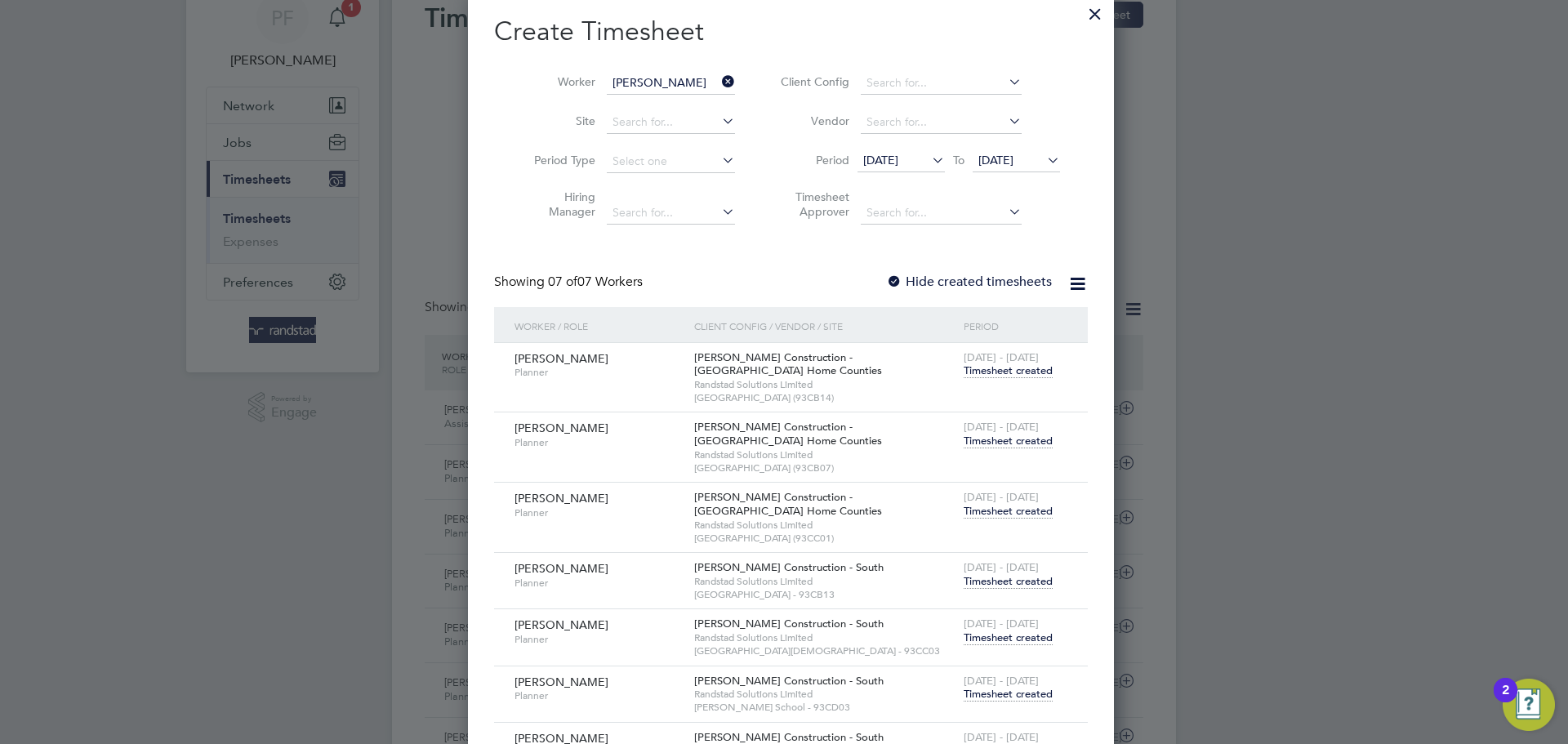
click at [1007, 632] on span "Timesheet created" at bounding box center [1007, 637] width 89 height 15
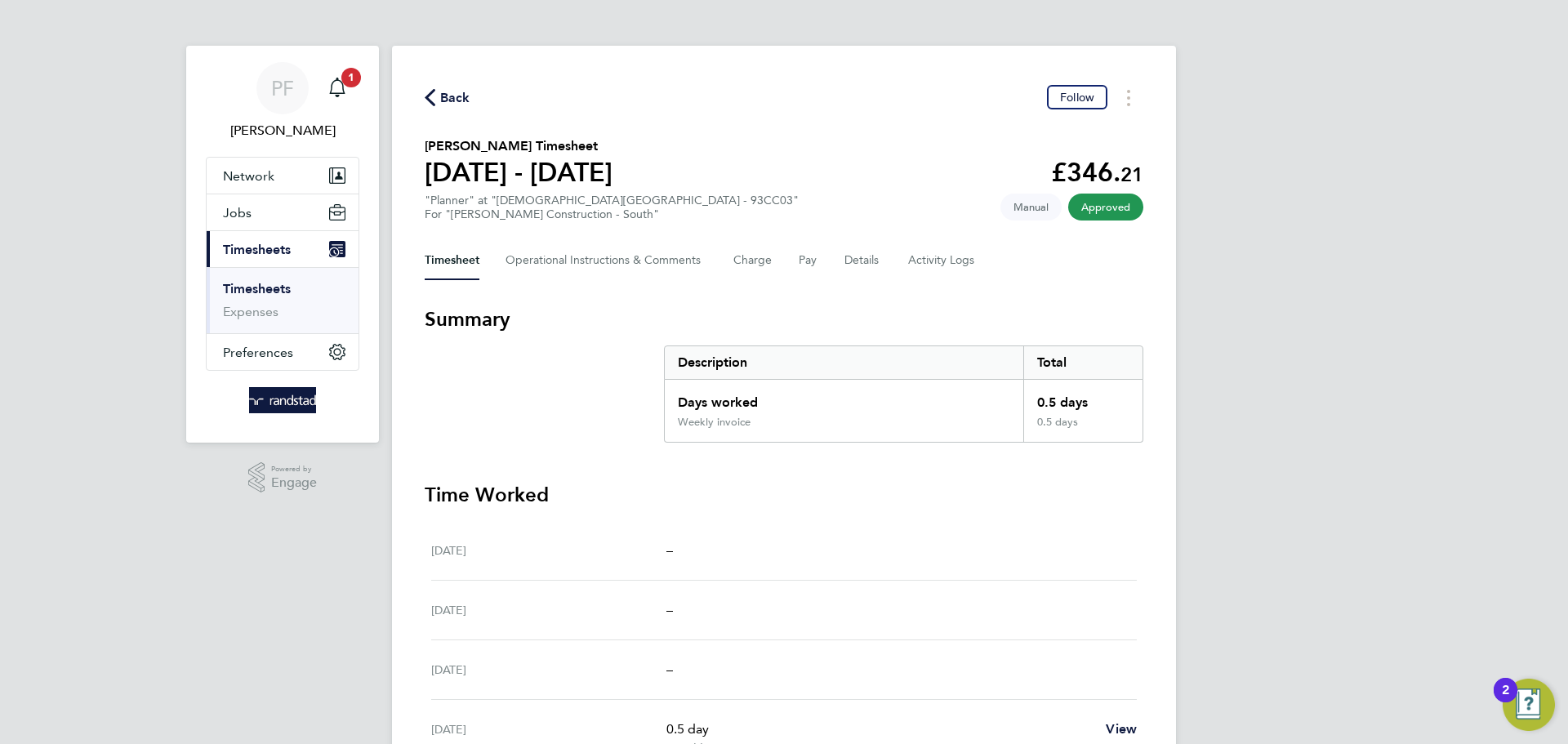
click at [450, 93] on span "Back" at bounding box center [455, 98] width 30 height 19
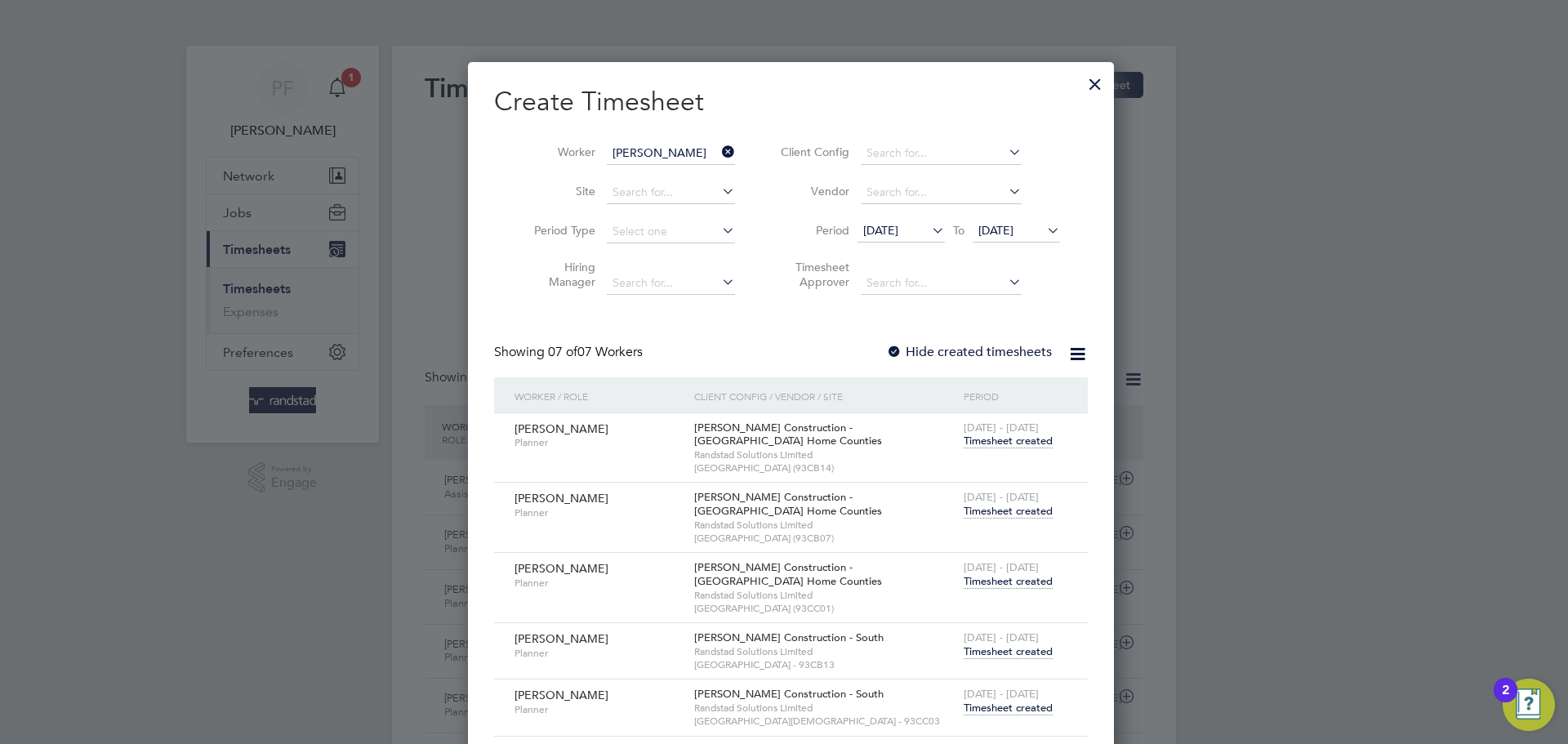
click at [1237, 219] on div at bounding box center [784, 372] width 1568 height 744
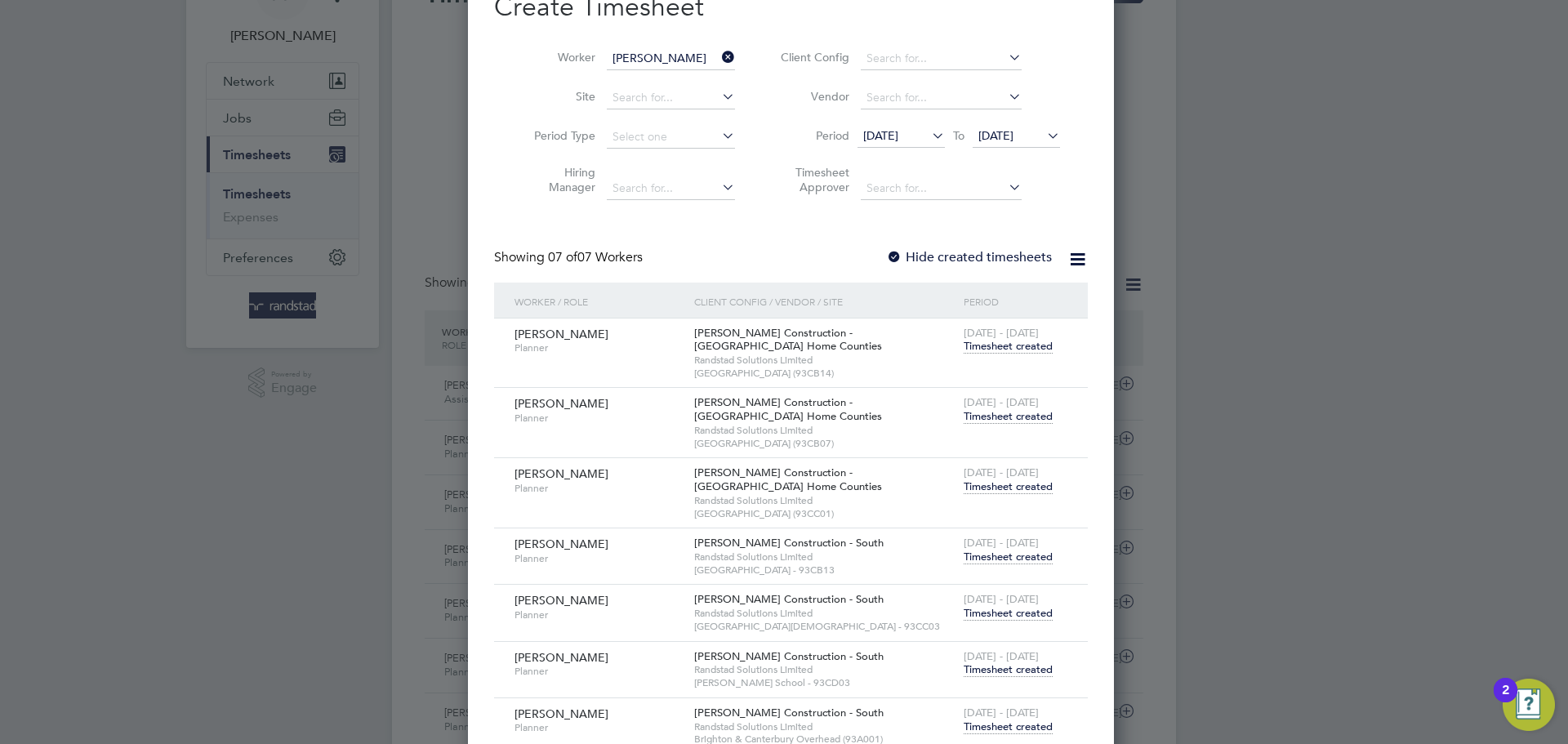
click at [972, 664] on span "Timesheet created" at bounding box center [1007, 670] width 89 height 15
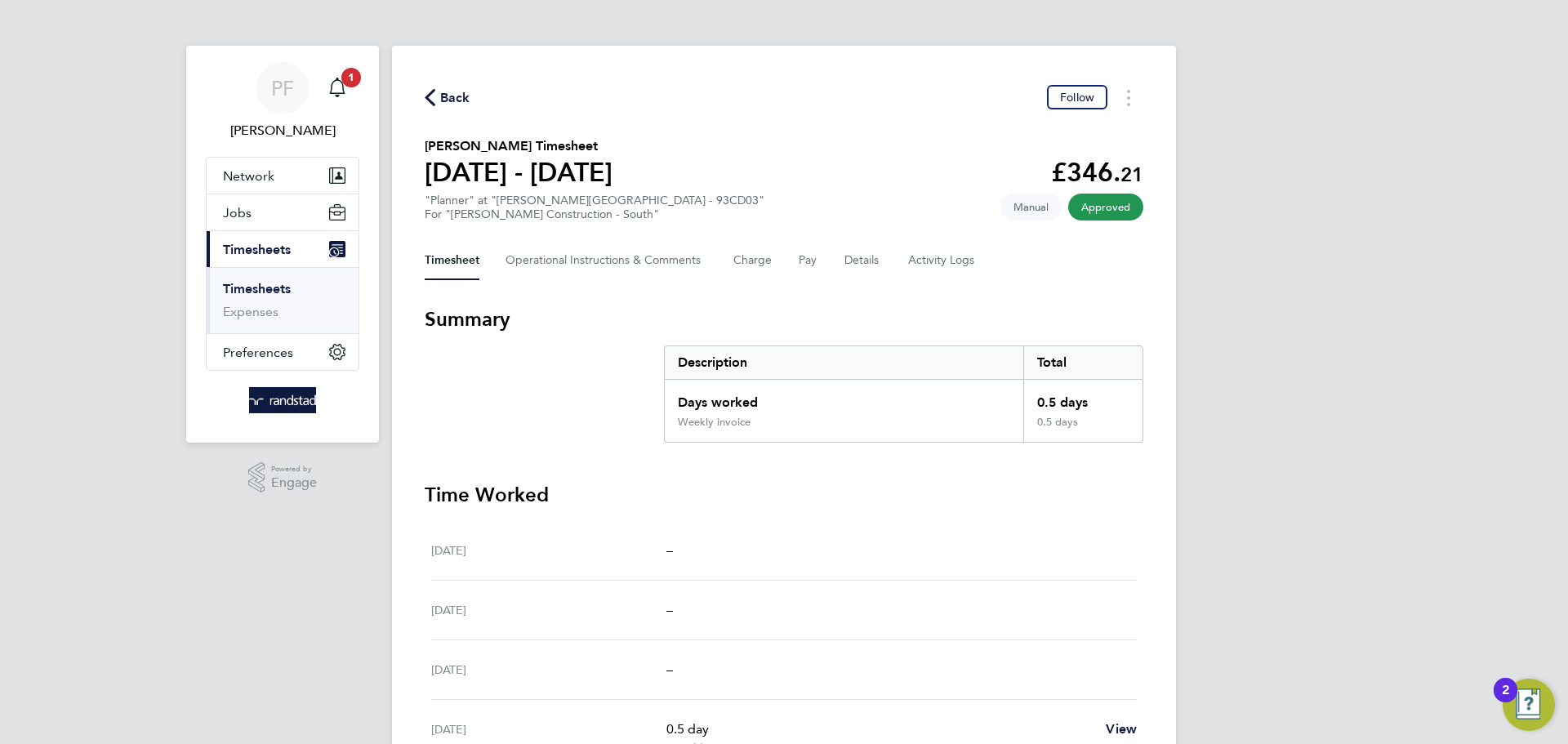
click at [455, 94] on span "Back" at bounding box center [455, 98] width 30 height 19
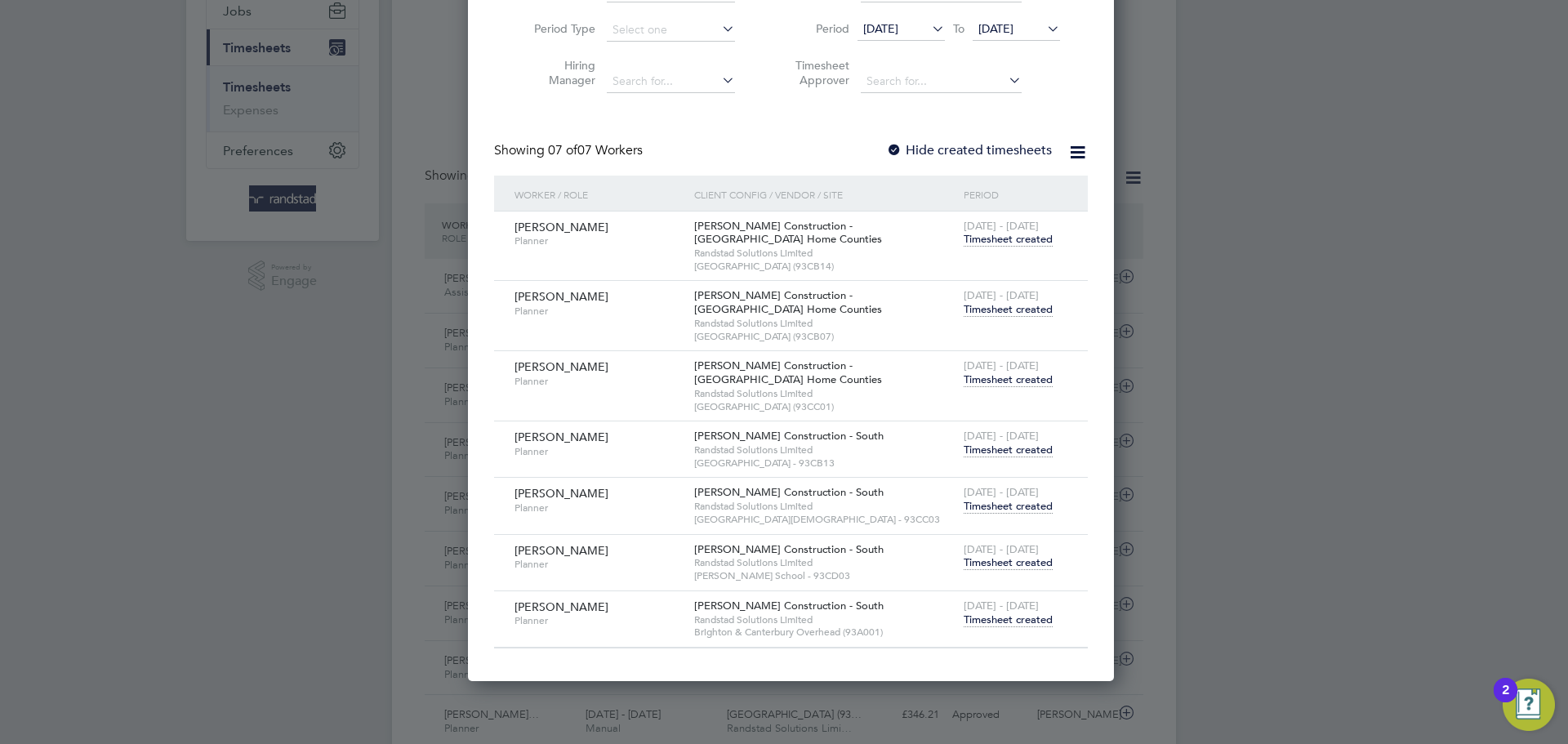
click at [1010, 445] on span "Timesheet created" at bounding box center [1007, 450] width 89 height 15
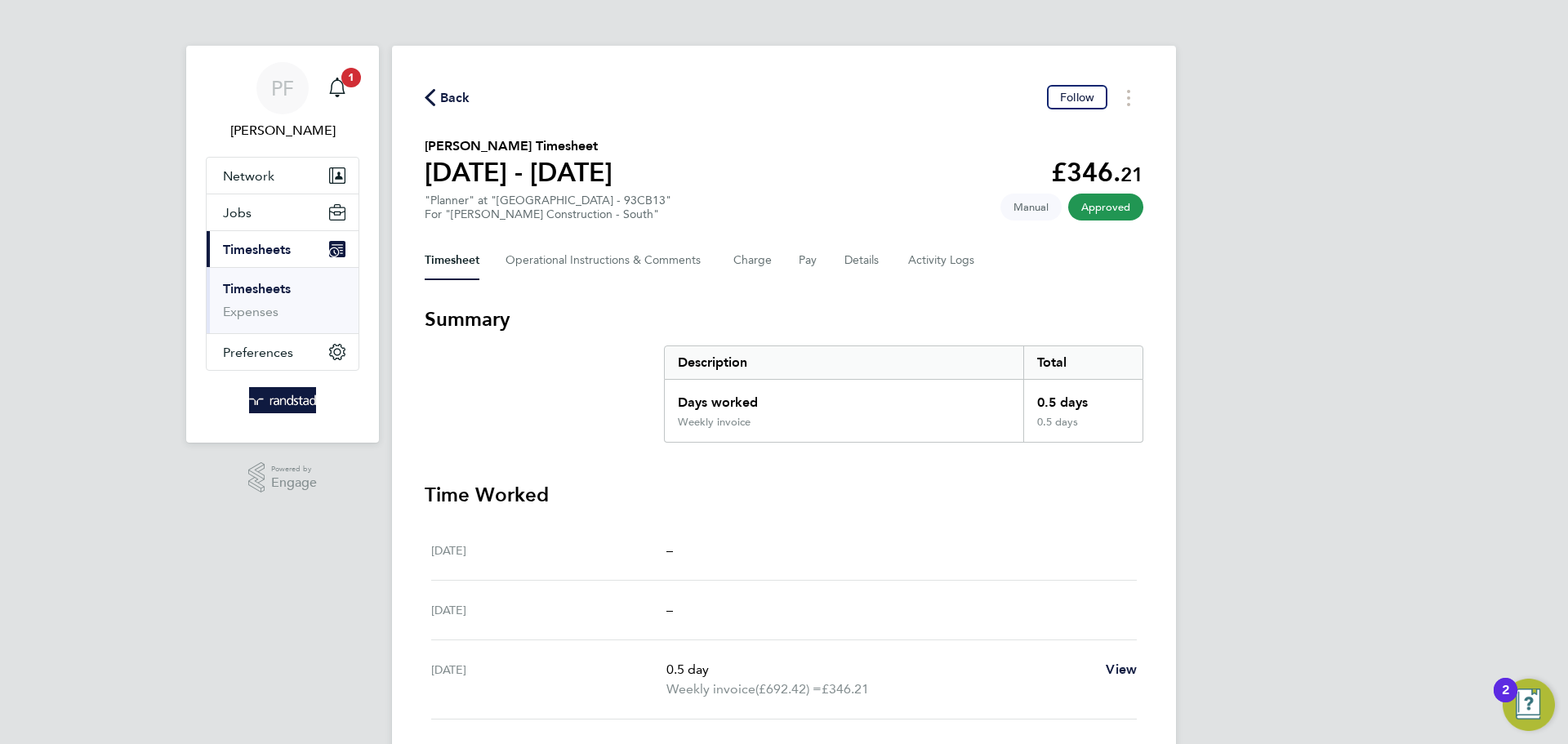
click at [446, 93] on span "Back" at bounding box center [455, 98] width 30 height 19
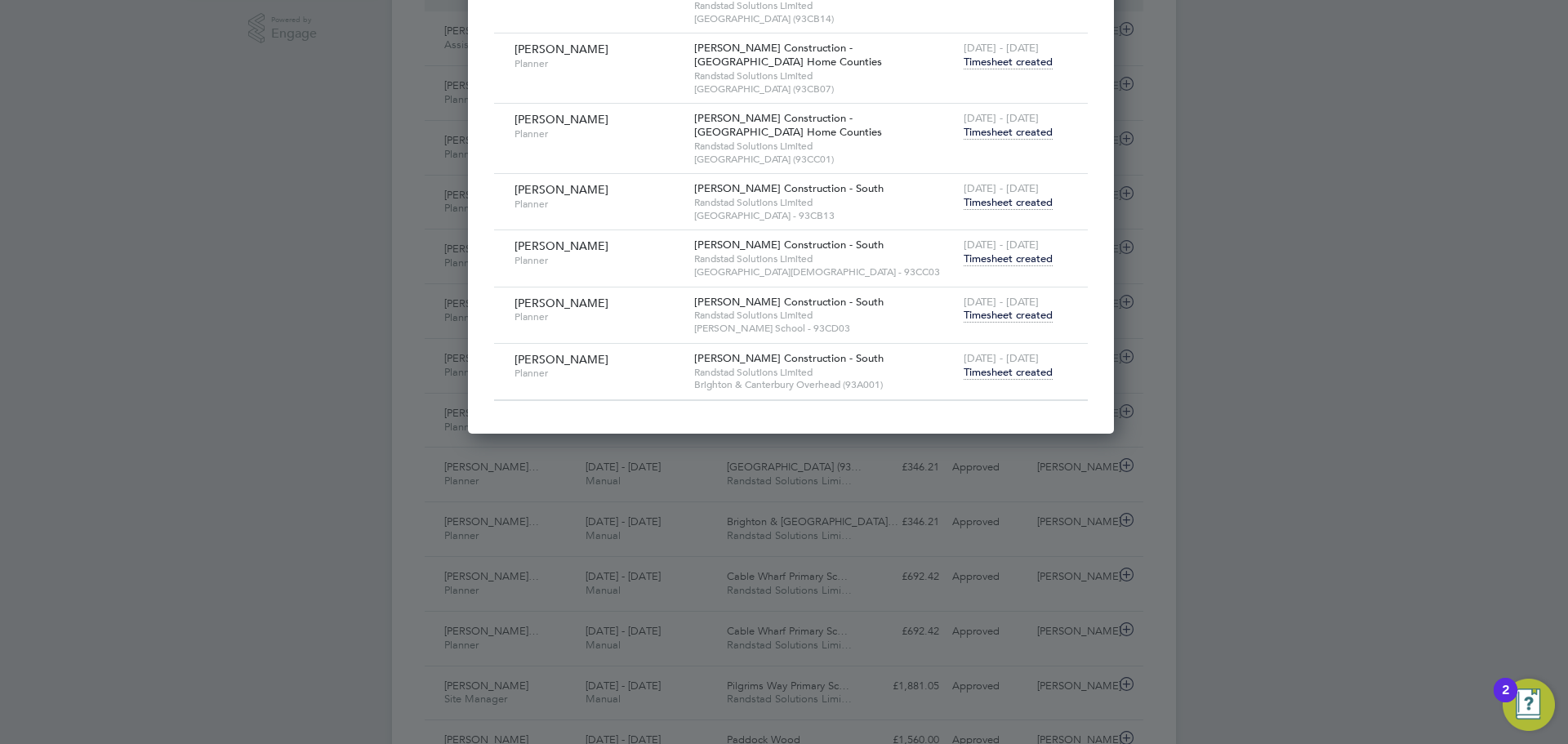
click at [1019, 376] on span "Timesheet created" at bounding box center [1007, 372] width 89 height 15
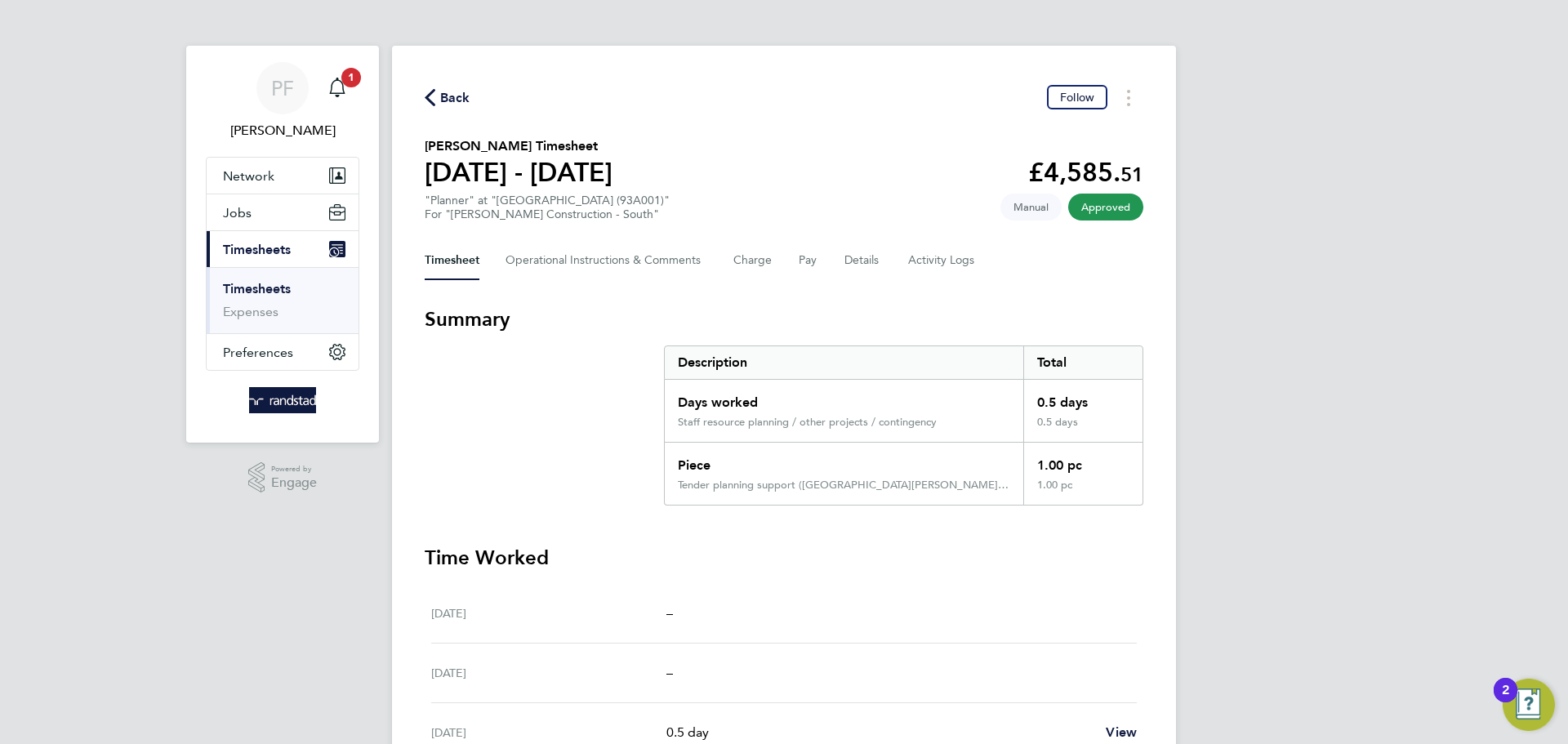
click at [432, 92] on icon "button" at bounding box center [430, 97] width 11 height 17
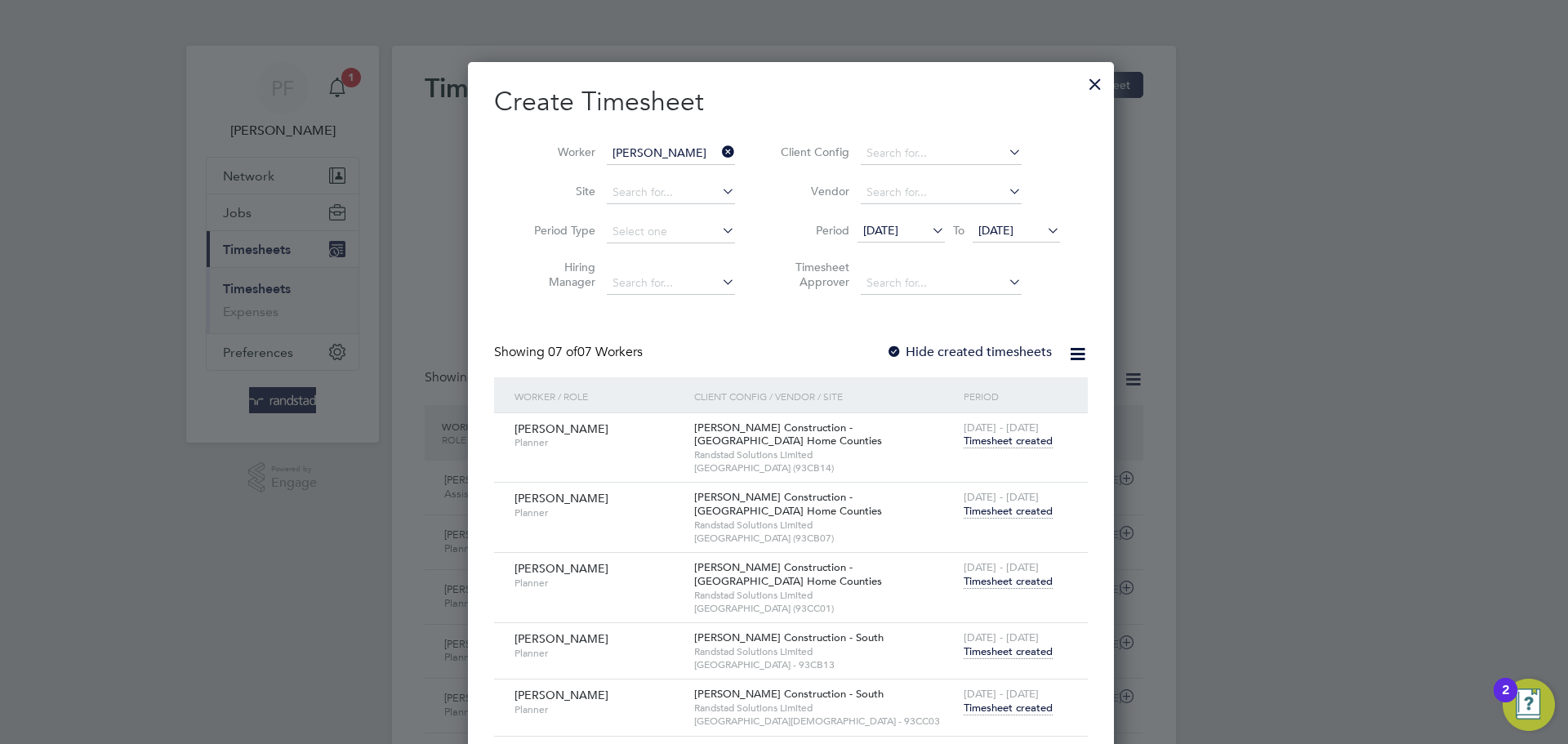
click at [1081, 74] on div at bounding box center [1095, 79] width 29 height 29
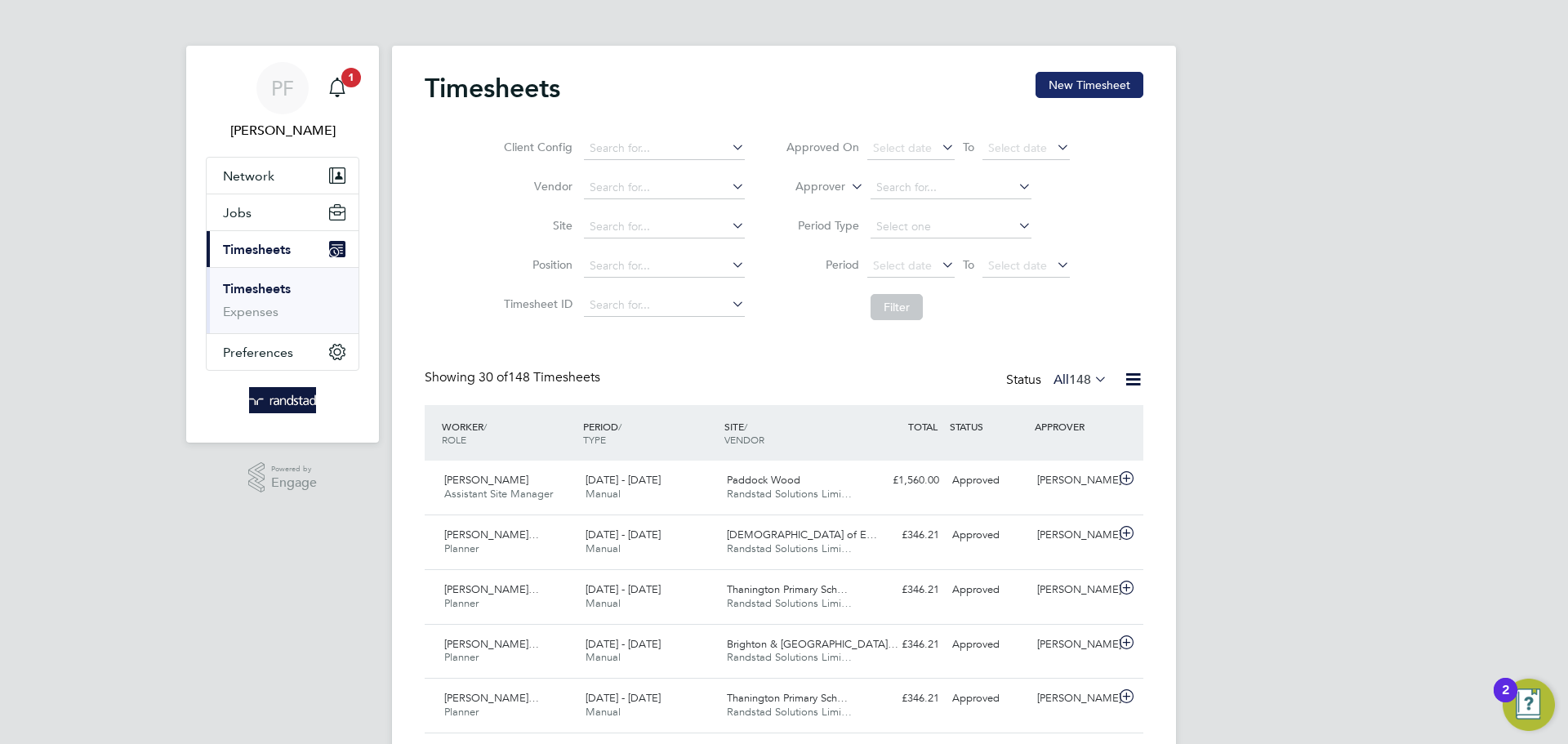
click at [1062, 84] on button "New Timesheet" at bounding box center [1089, 86] width 108 height 26
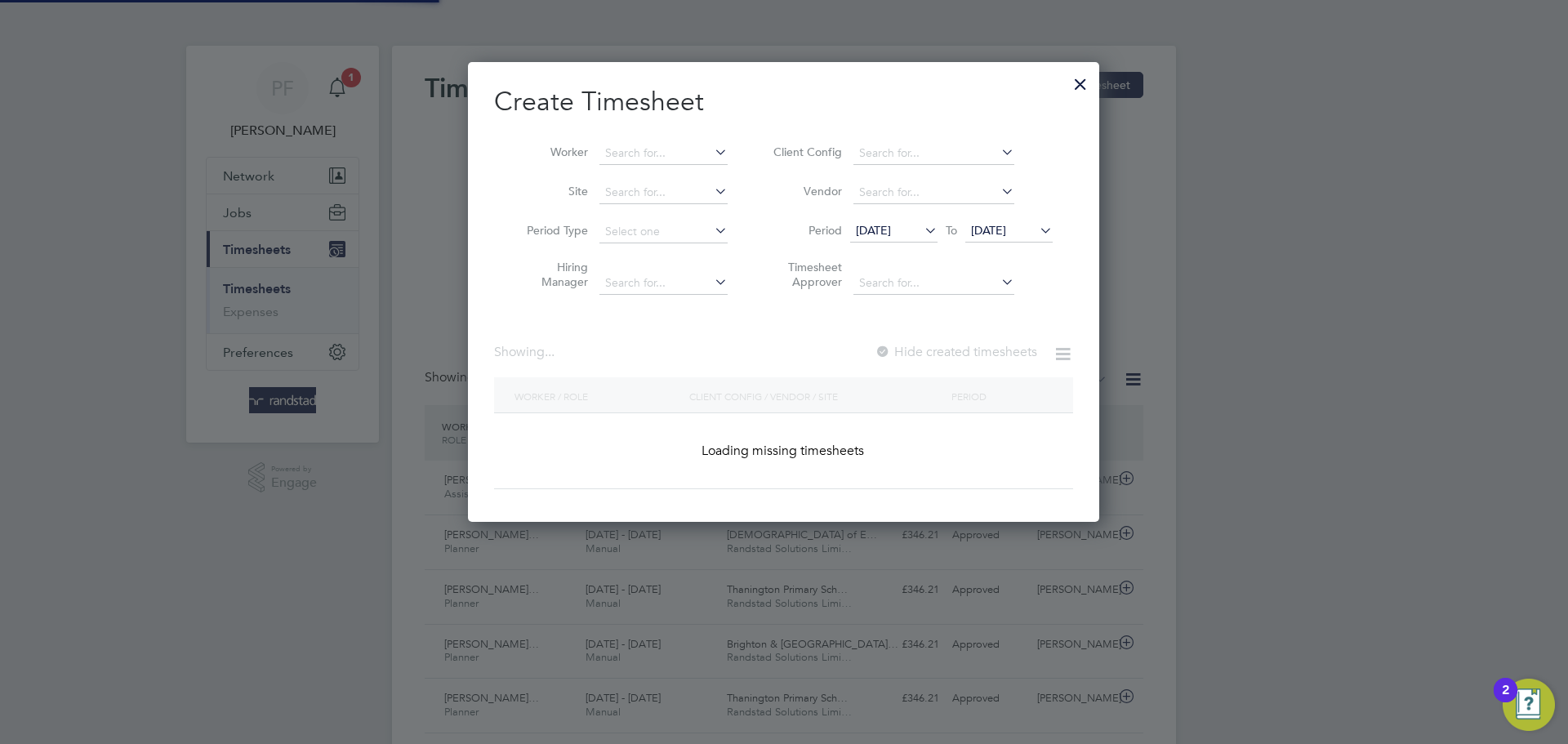
click at [640, 134] on li "Worker" at bounding box center [621, 153] width 254 height 39
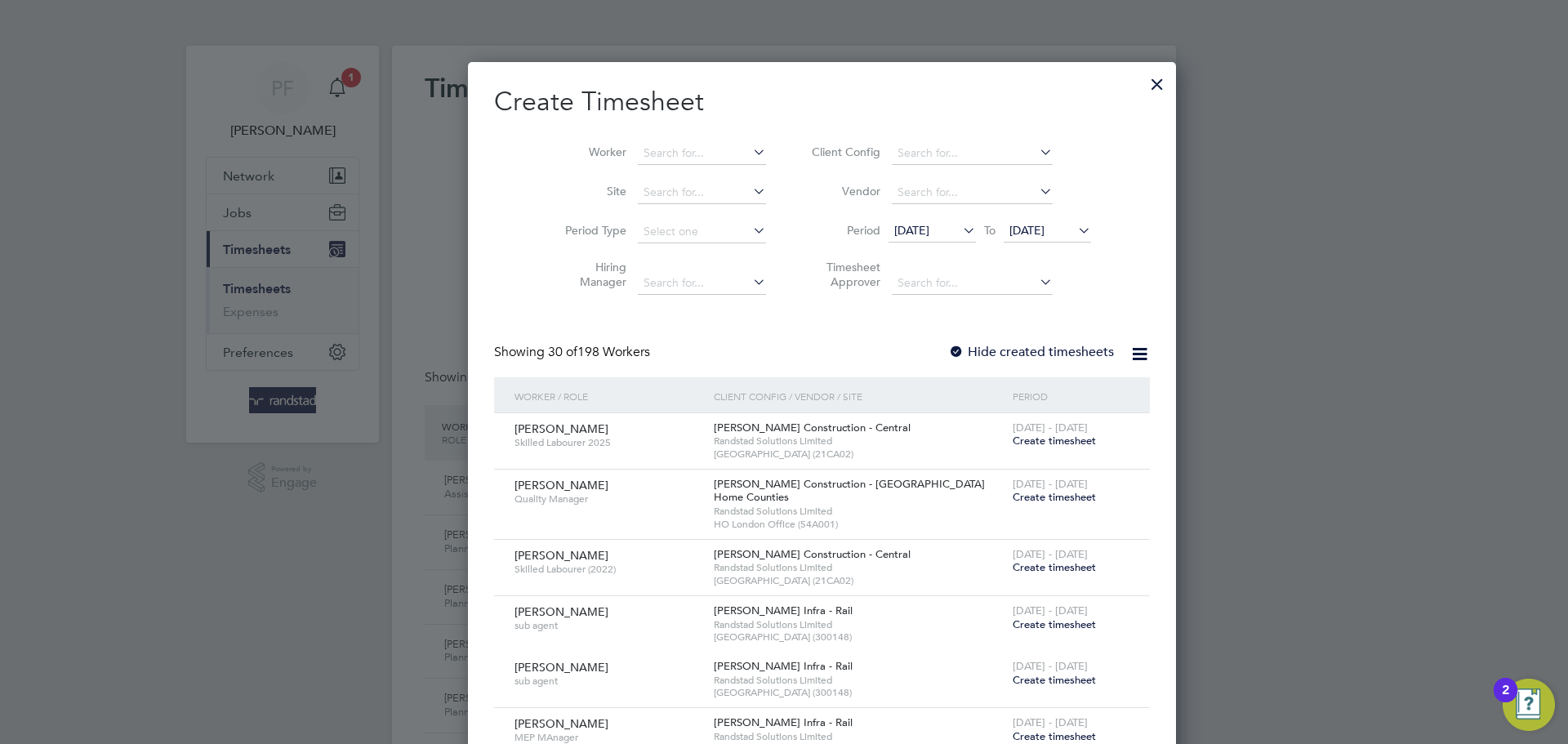
click at [640, 165] on li "Worker" at bounding box center [659, 153] width 254 height 39
click at [644, 157] on input at bounding box center [702, 153] width 128 height 23
click at [703, 170] on b "Cr" at bounding box center [710, 175] width 12 height 14
type input "Tony Crawford"
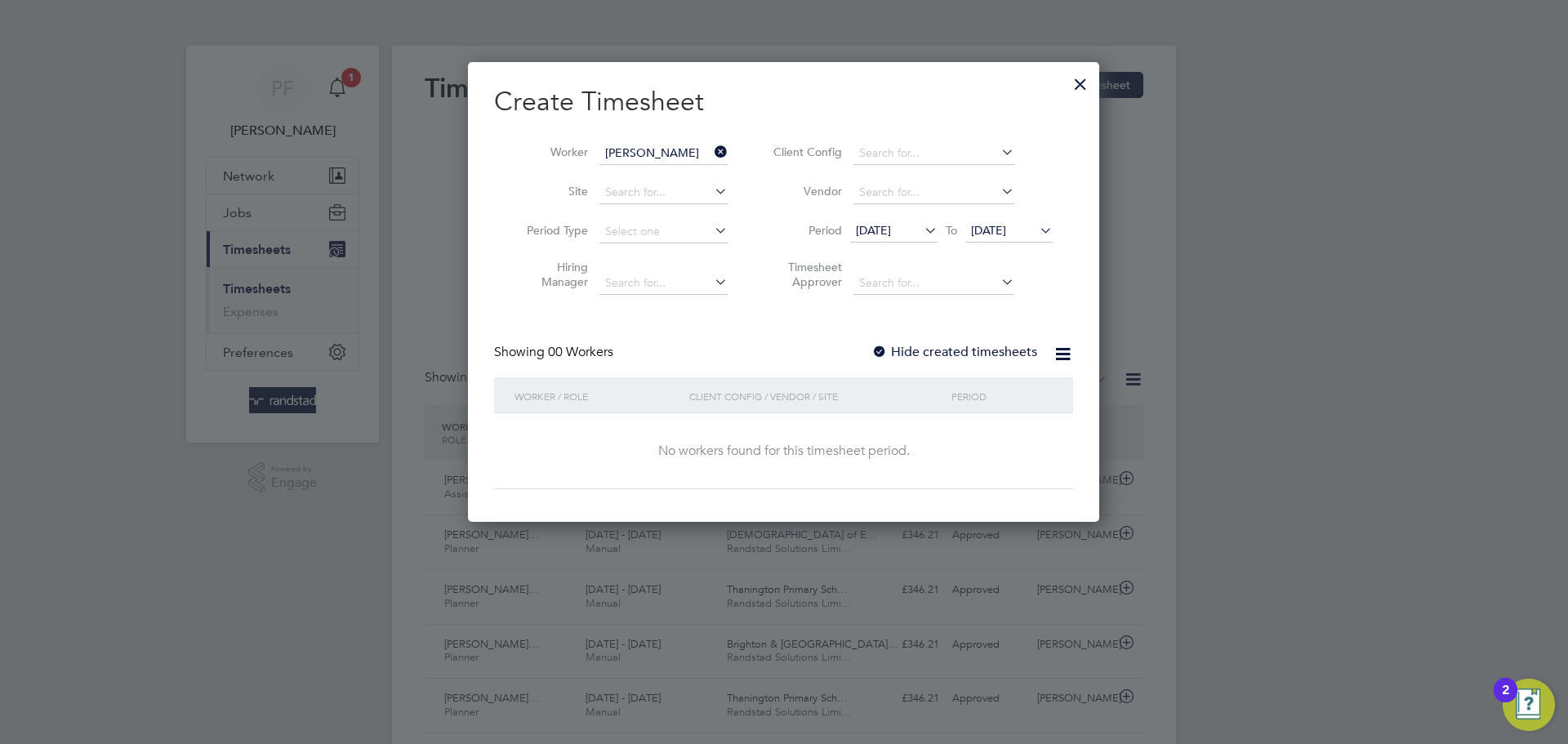
click at [885, 346] on div at bounding box center [880, 353] width 17 height 17
click at [877, 347] on div at bounding box center [880, 353] width 17 height 17
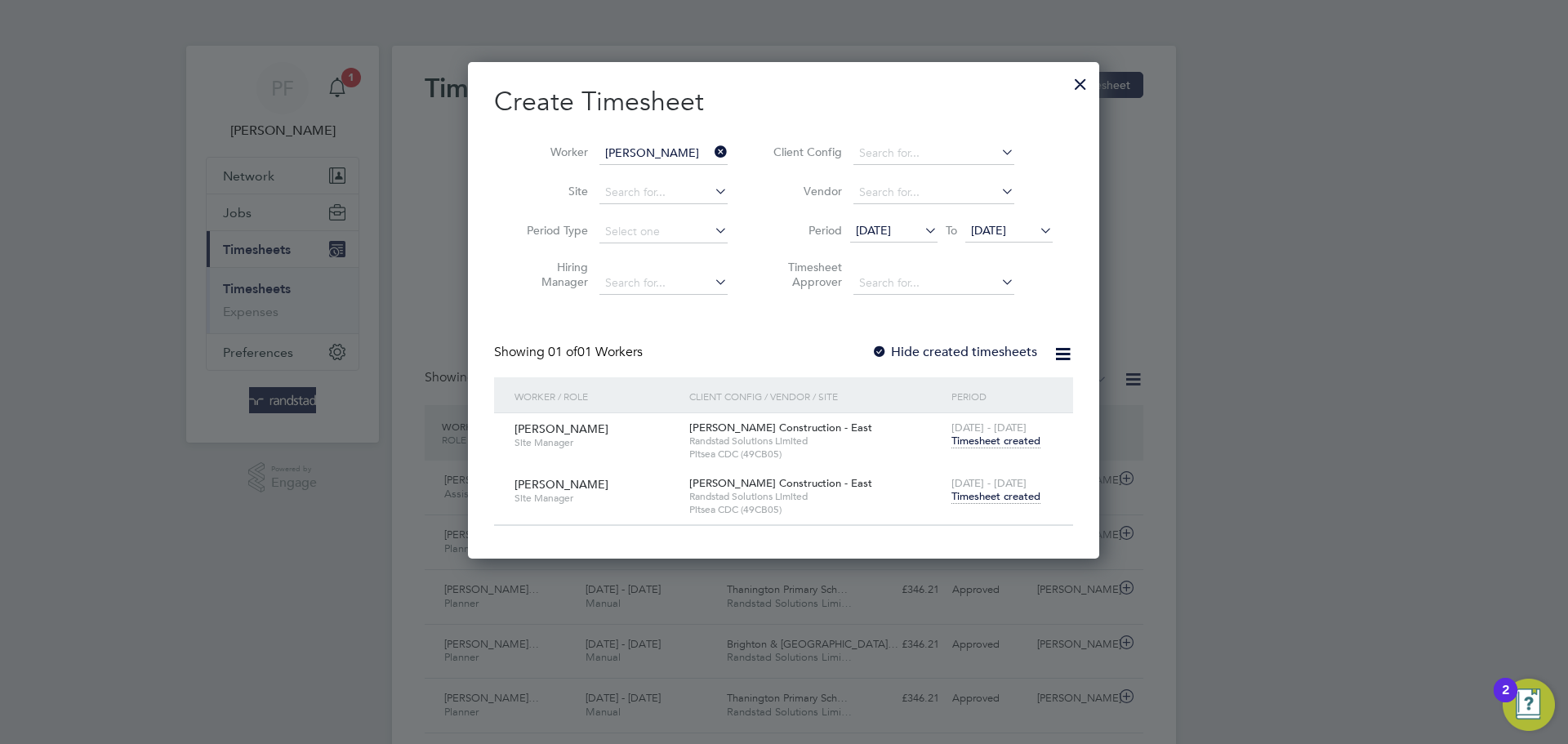
click at [1007, 495] on span "Timesheet created" at bounding box center [996, 496] width 89 height 15
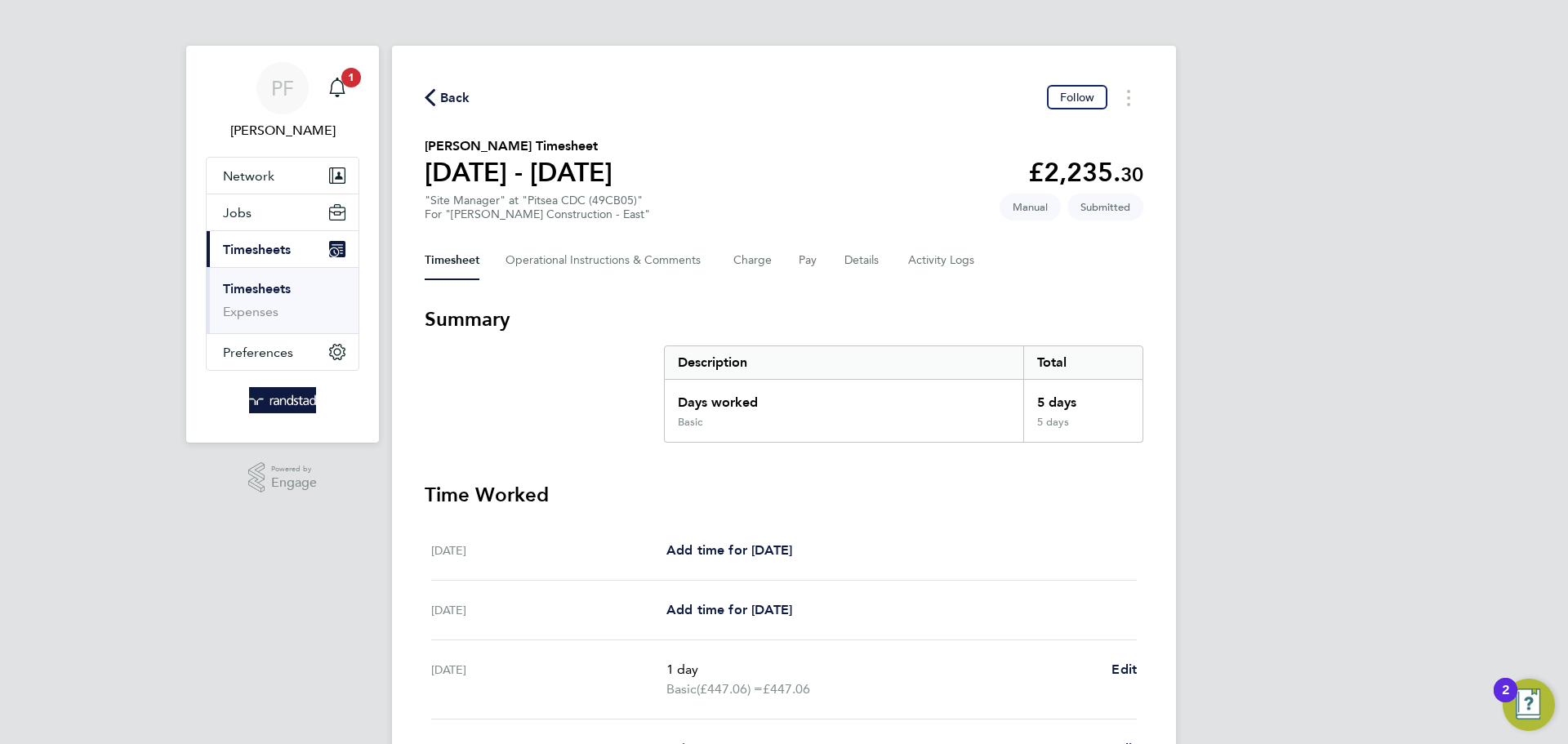
click at [445, 98] on span "Back" at bounding box center [455, 98] width 30 height 19
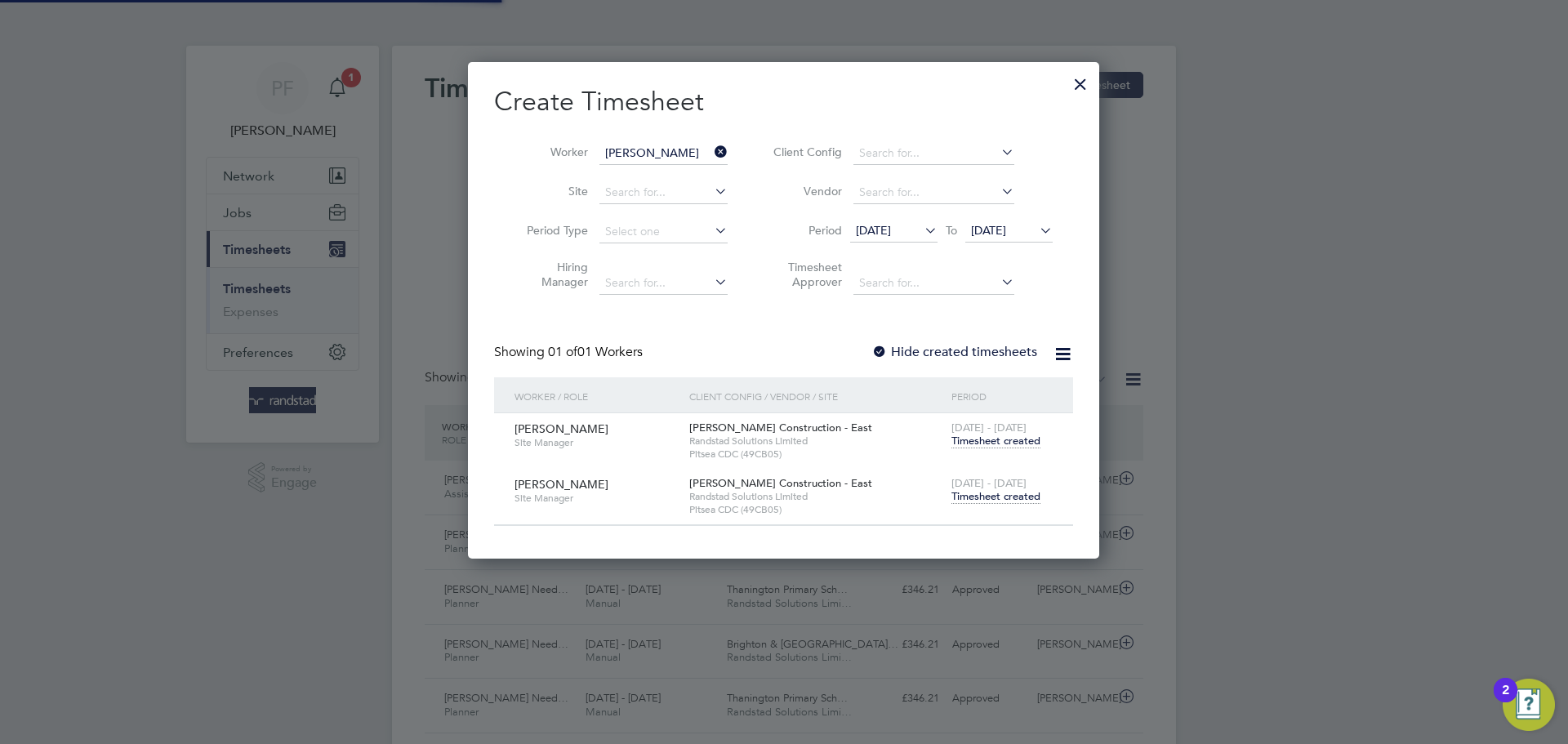
click at [711, 150] on icon at bounding box center [711, 152] width 0 height 23
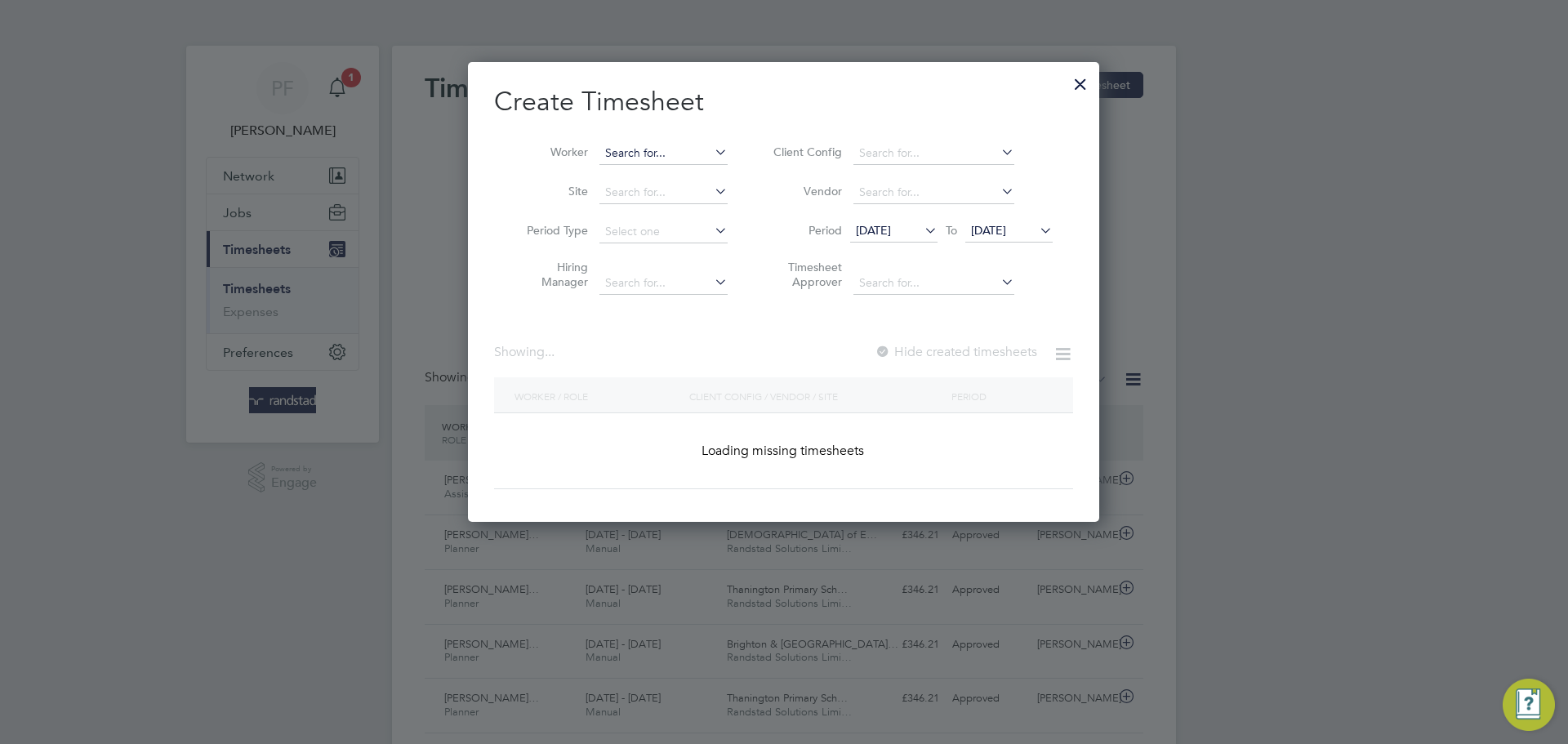
click at [678, 157] on input at bounding box center [663, 153] width 128 height 23
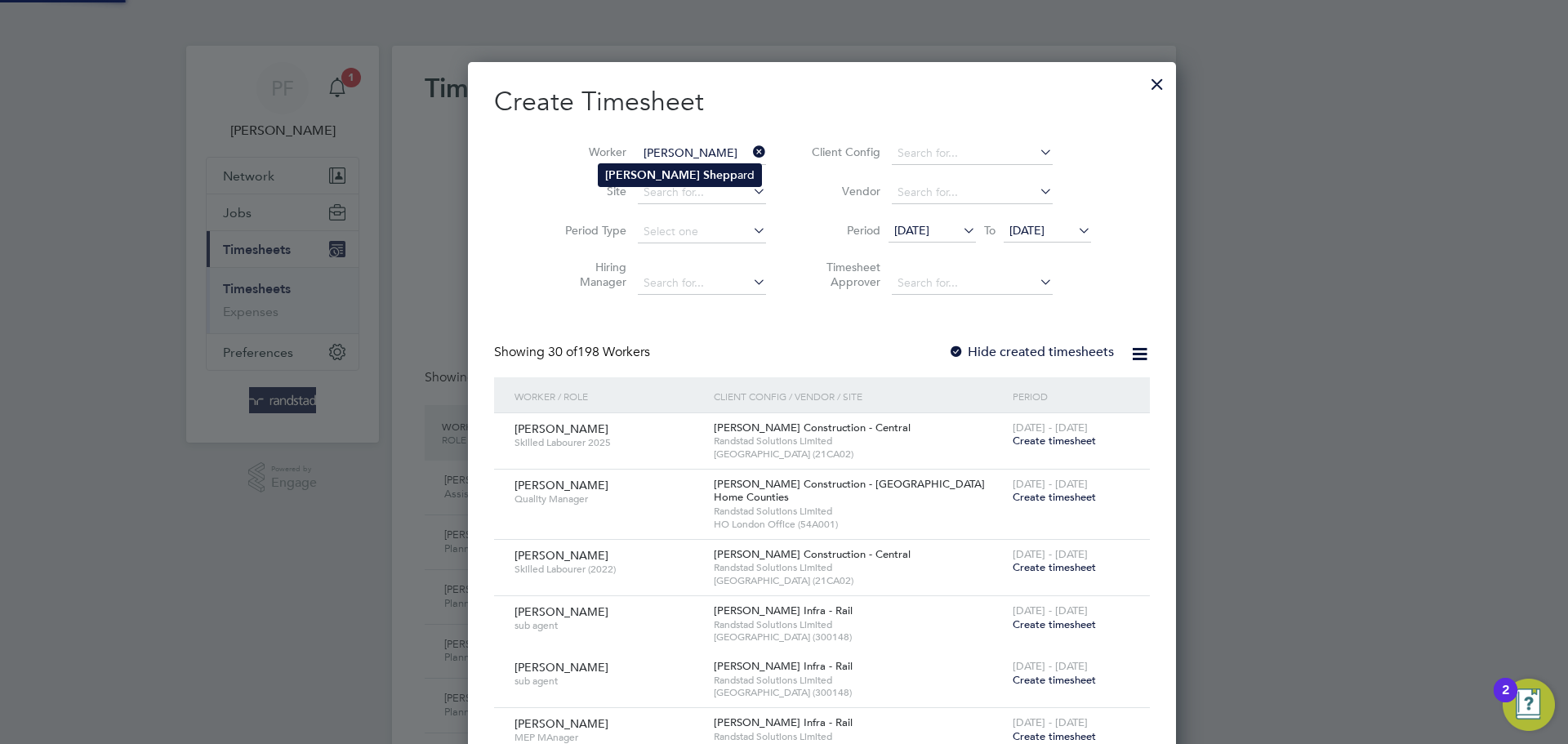
click at [695, 179] on li "Chris Shepp ard" at bounding box center [680, 175] width 162 height 22
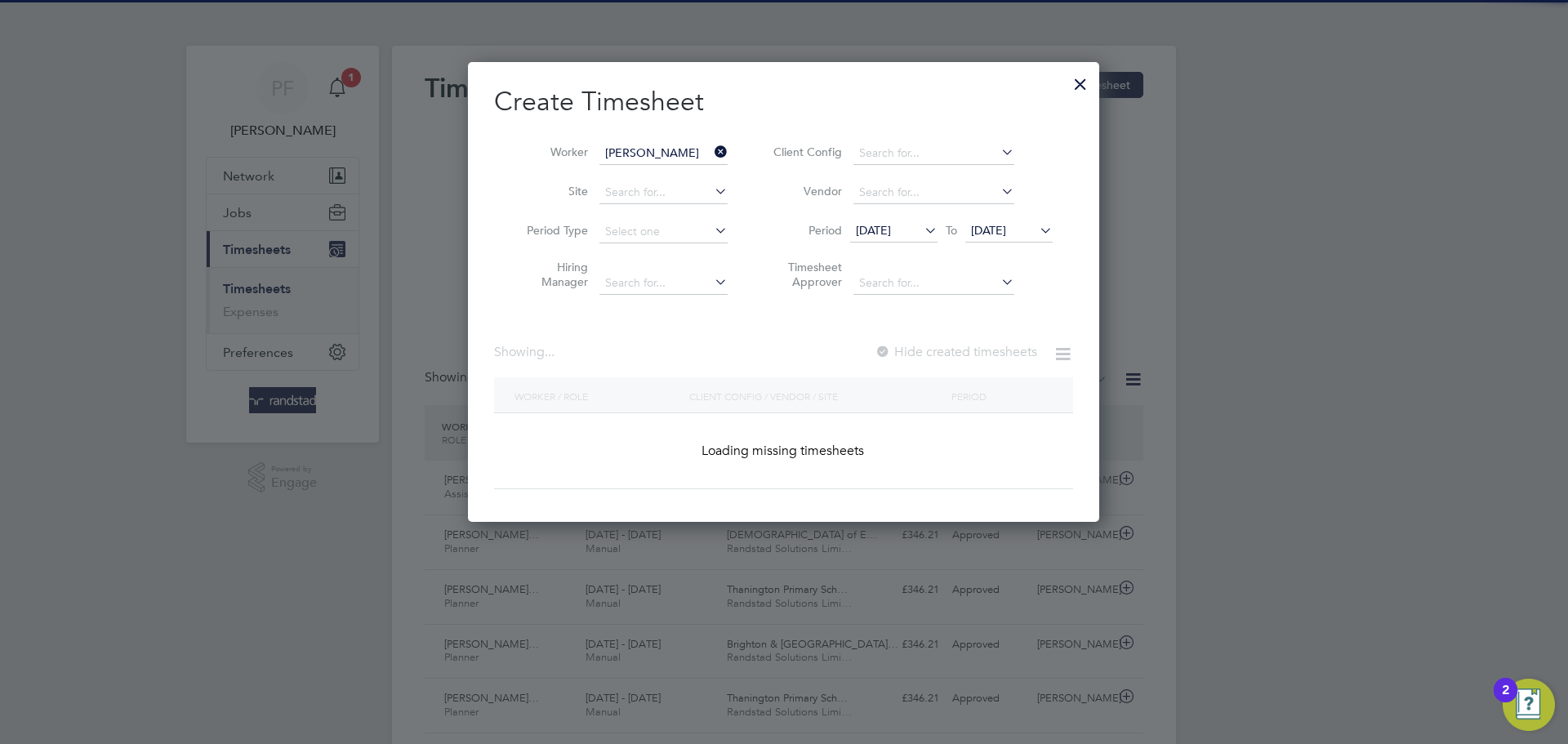
type input "[PERSON_NAME]"
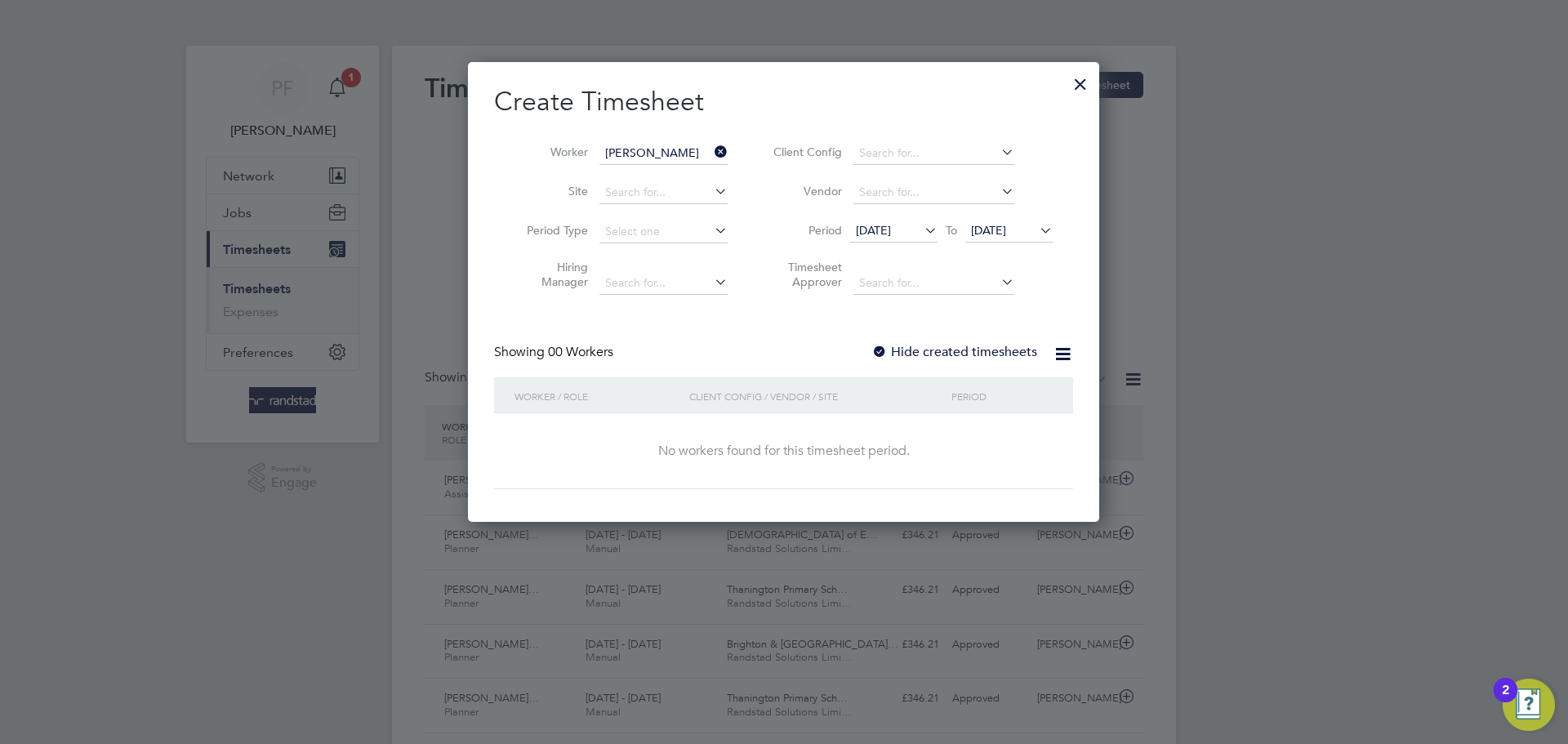
click at [882, 352] on div at bounding box center [880, 353] width 17 height 17
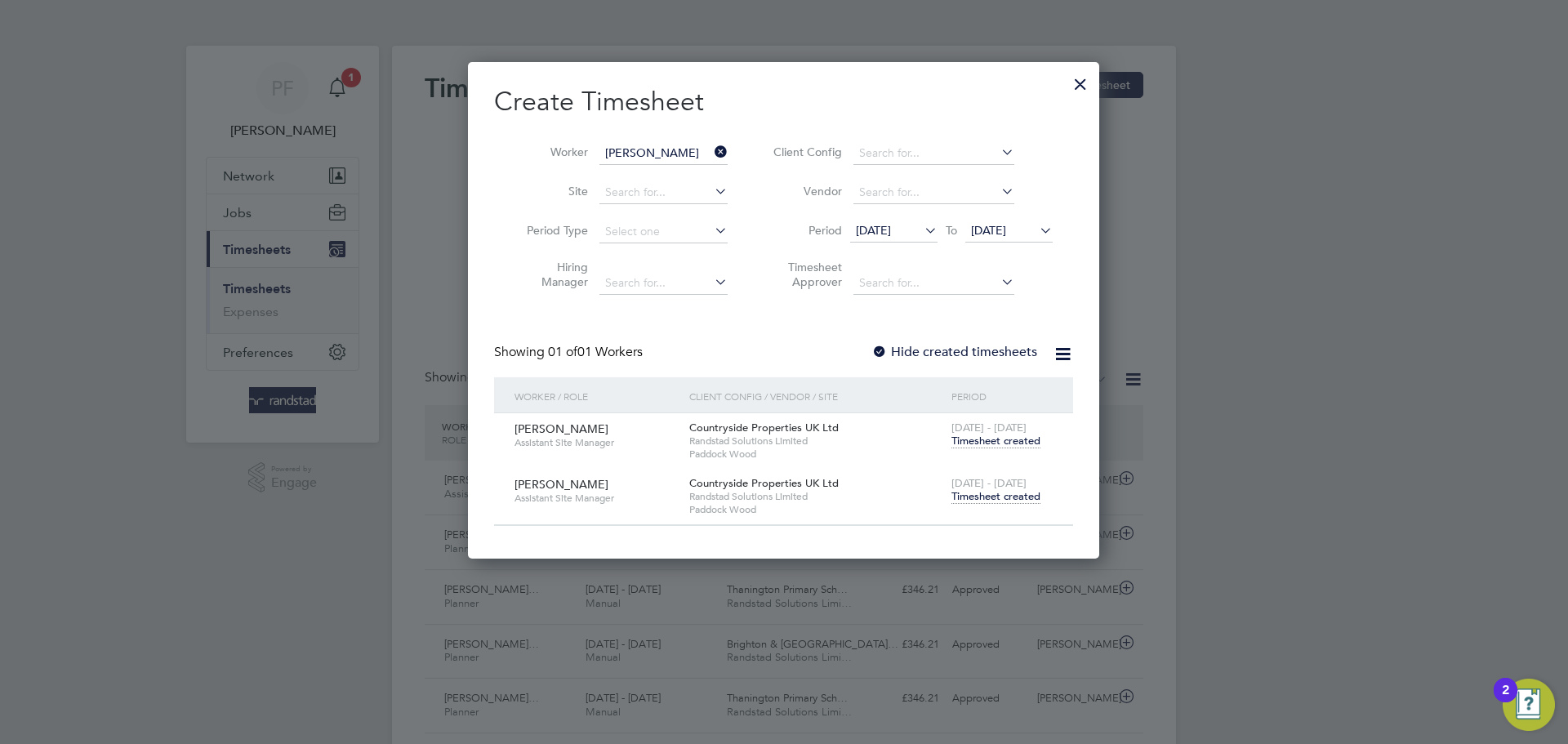
click at [999, 494] on span "Timesheet created" at bounding box center [996, 496] width 89 height 15
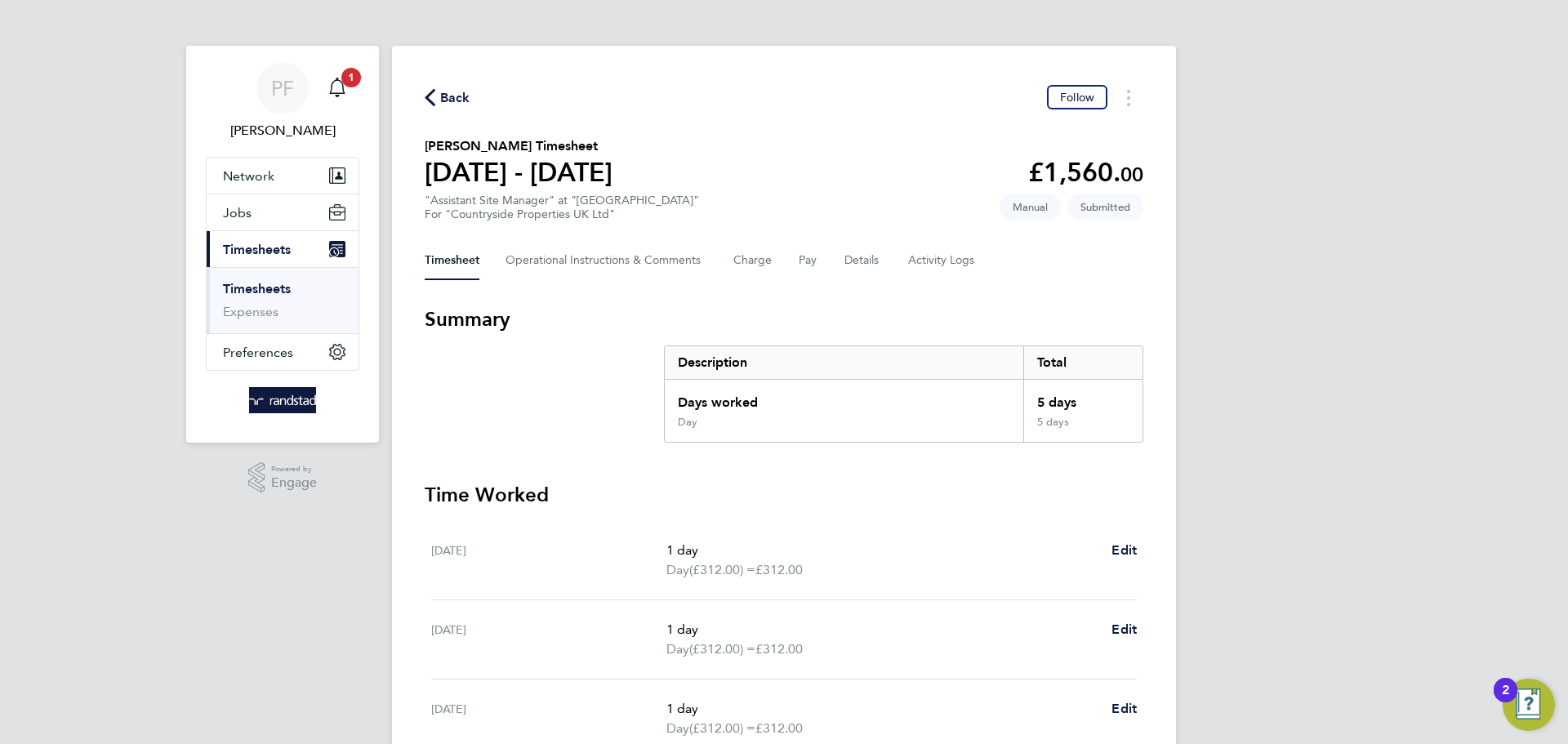
click at [430, 100] on icon "button" at bounding box center [430, 97] width 11 height 17
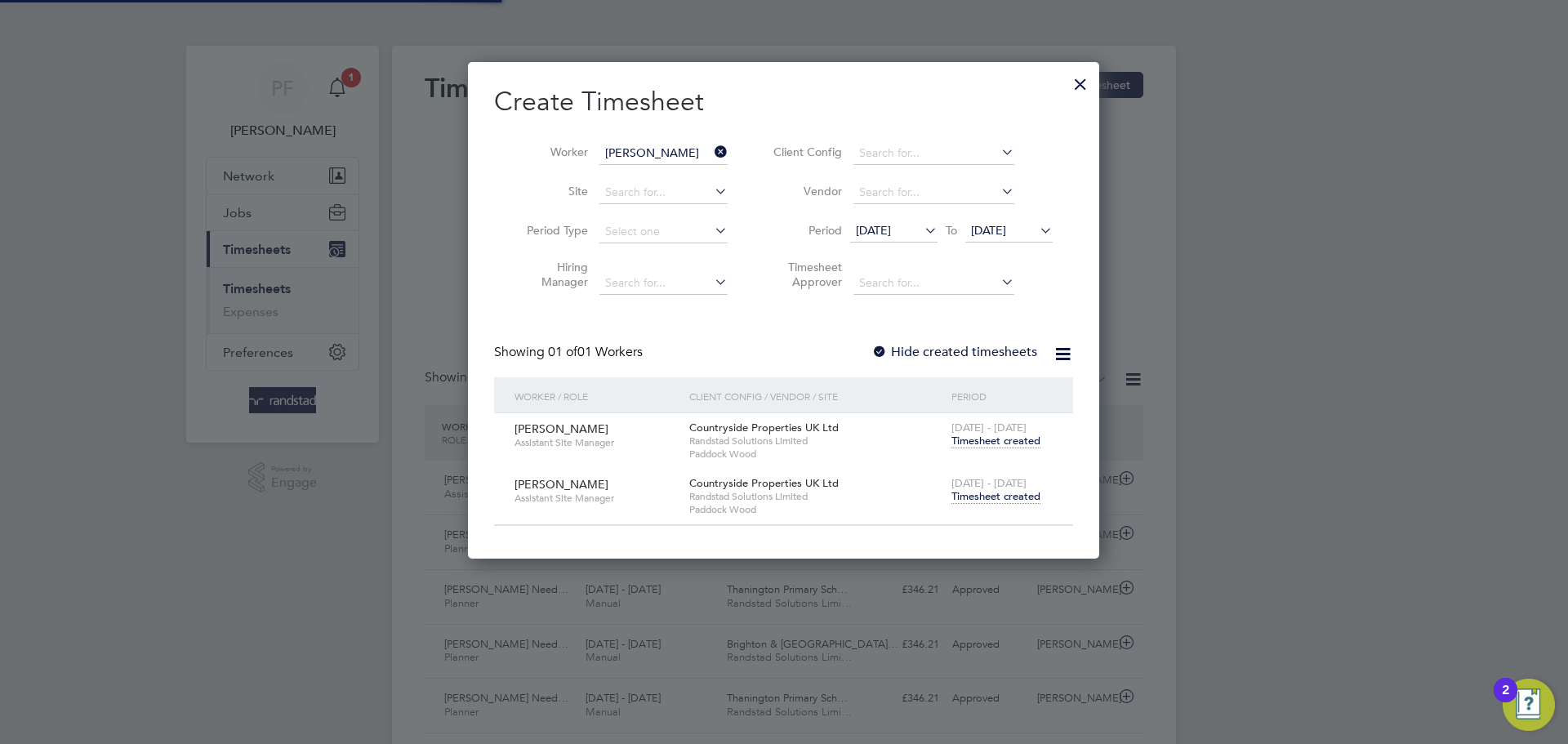
click at [711, 153] on icon at bounding box center [711, 152] width 0 height 23
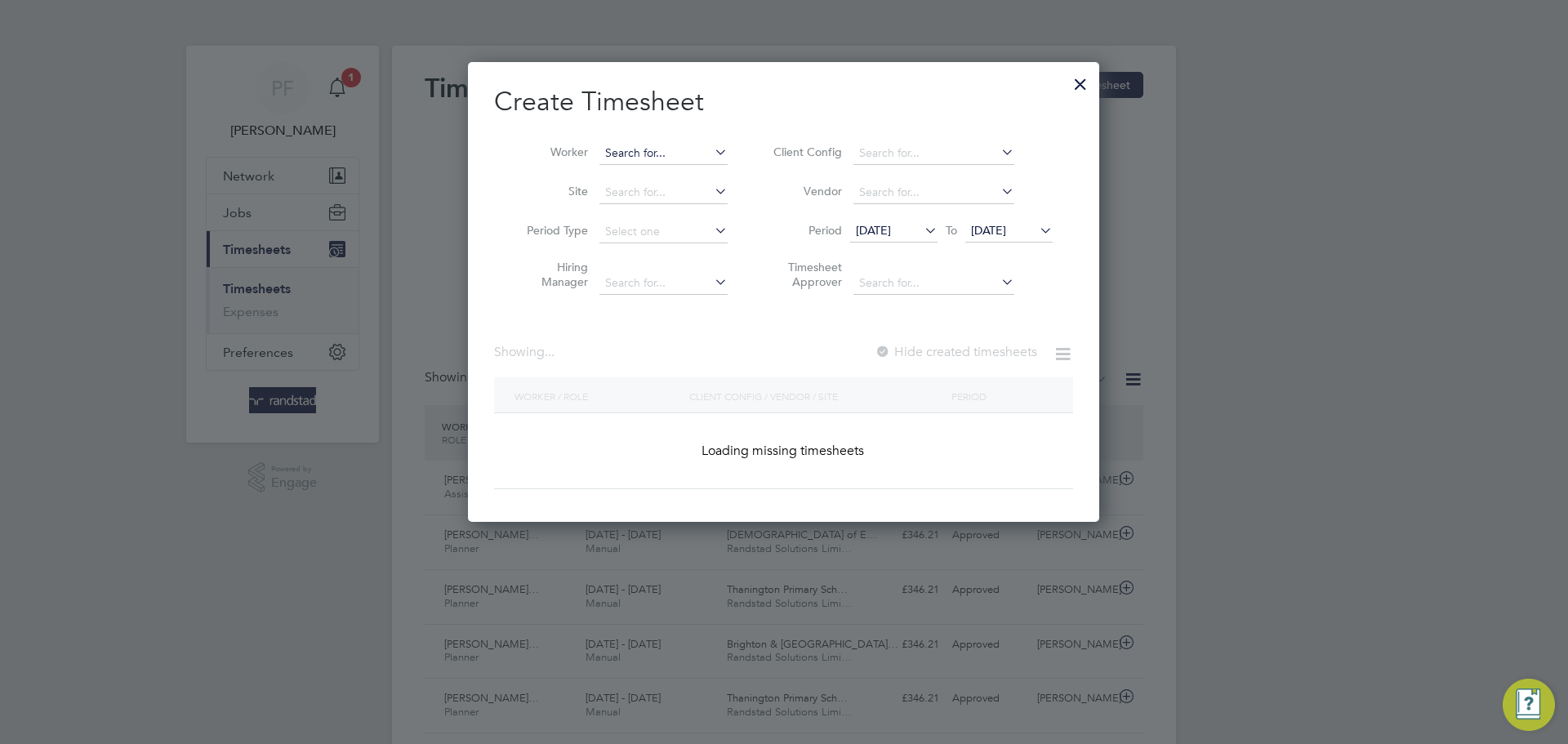
click at [654, 157] on input at bounding box center [663, 153] width 128 height 23
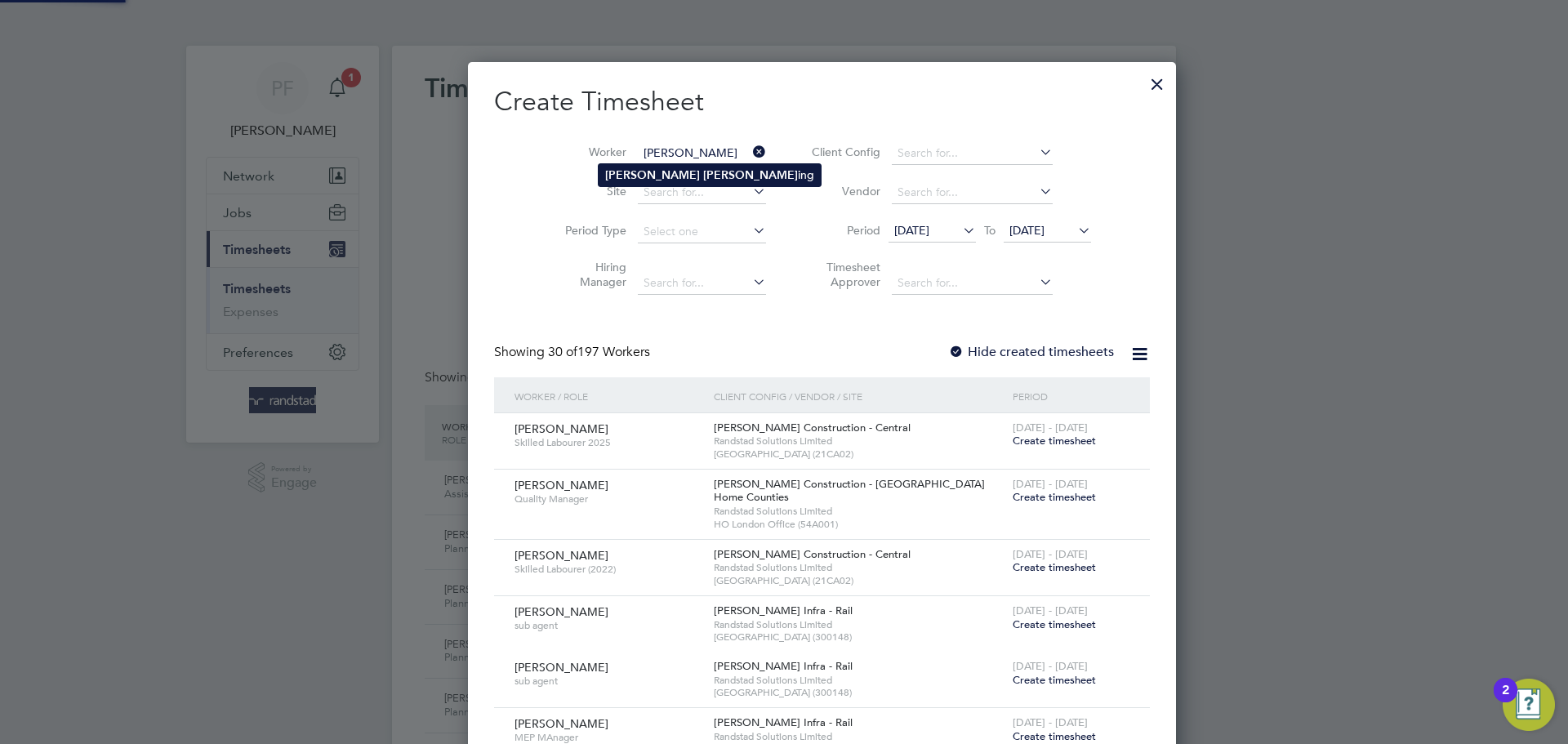
click at [703, 174] on b "Gunn" at bounding box center [750, 175] width 94 height 14
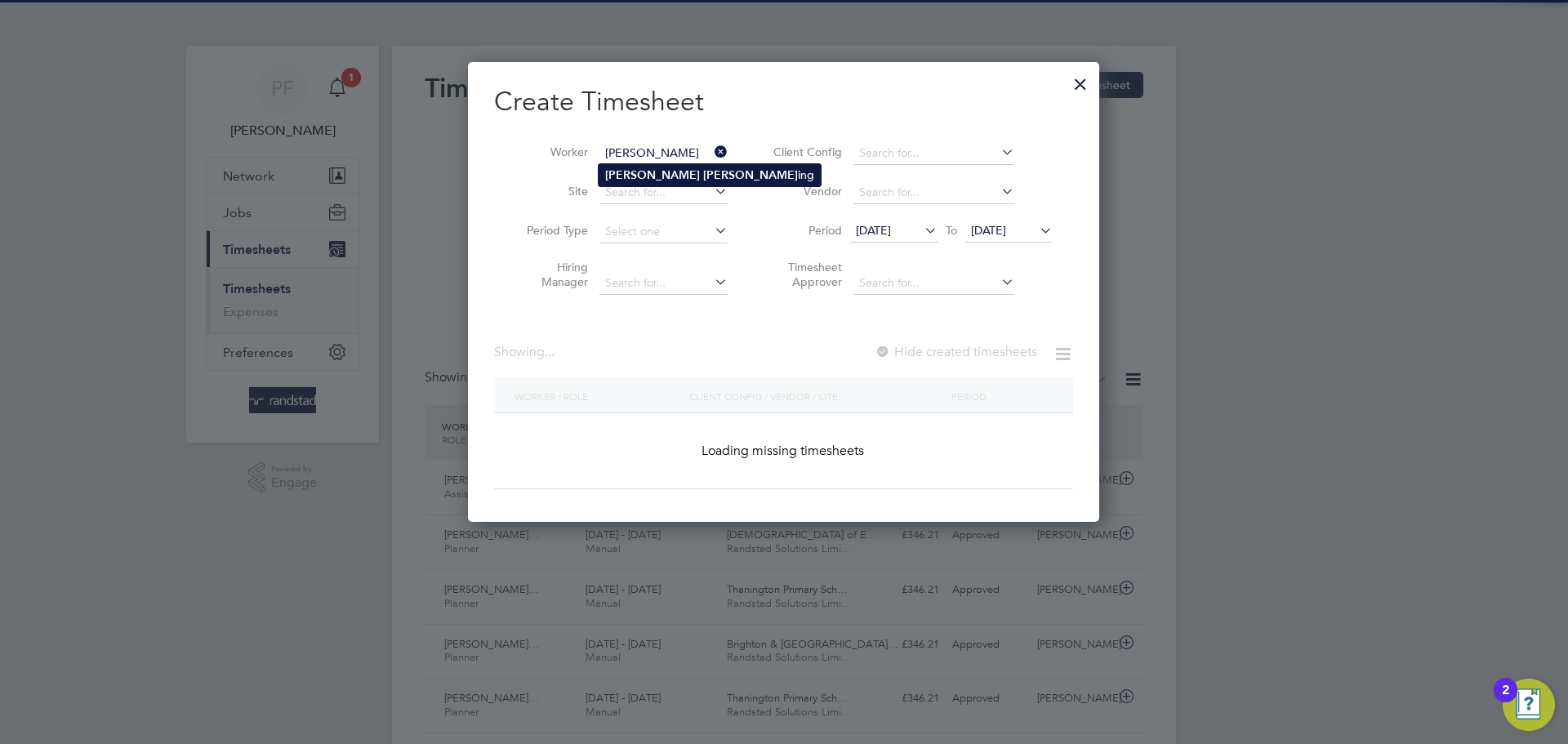
type input "[PERSON_NAME]"
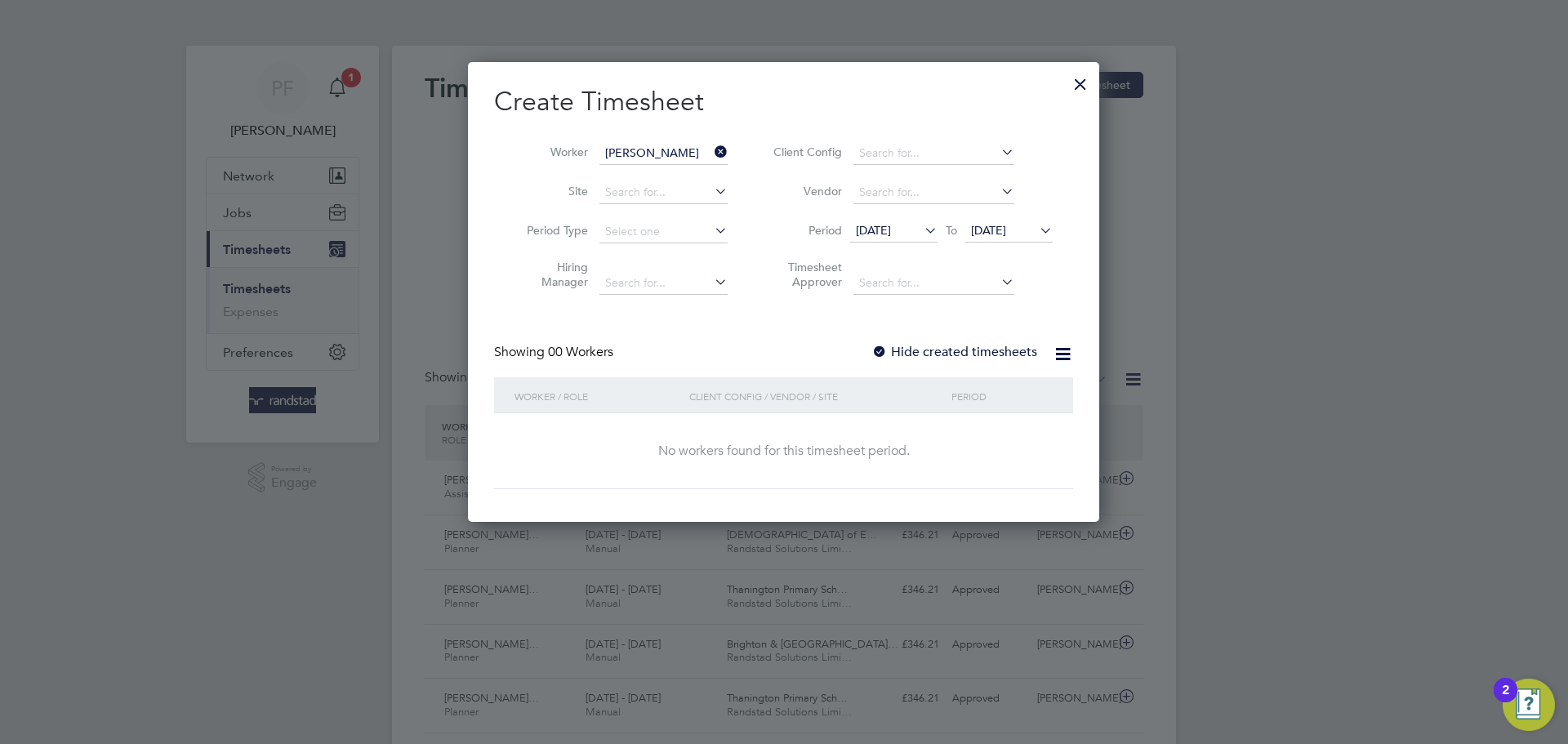
click at [880, 357] on div at bounding box center [880, 353] width 17 height 17
click at [881, 355] on div at bounding box center [880, 353] width 17 height 17
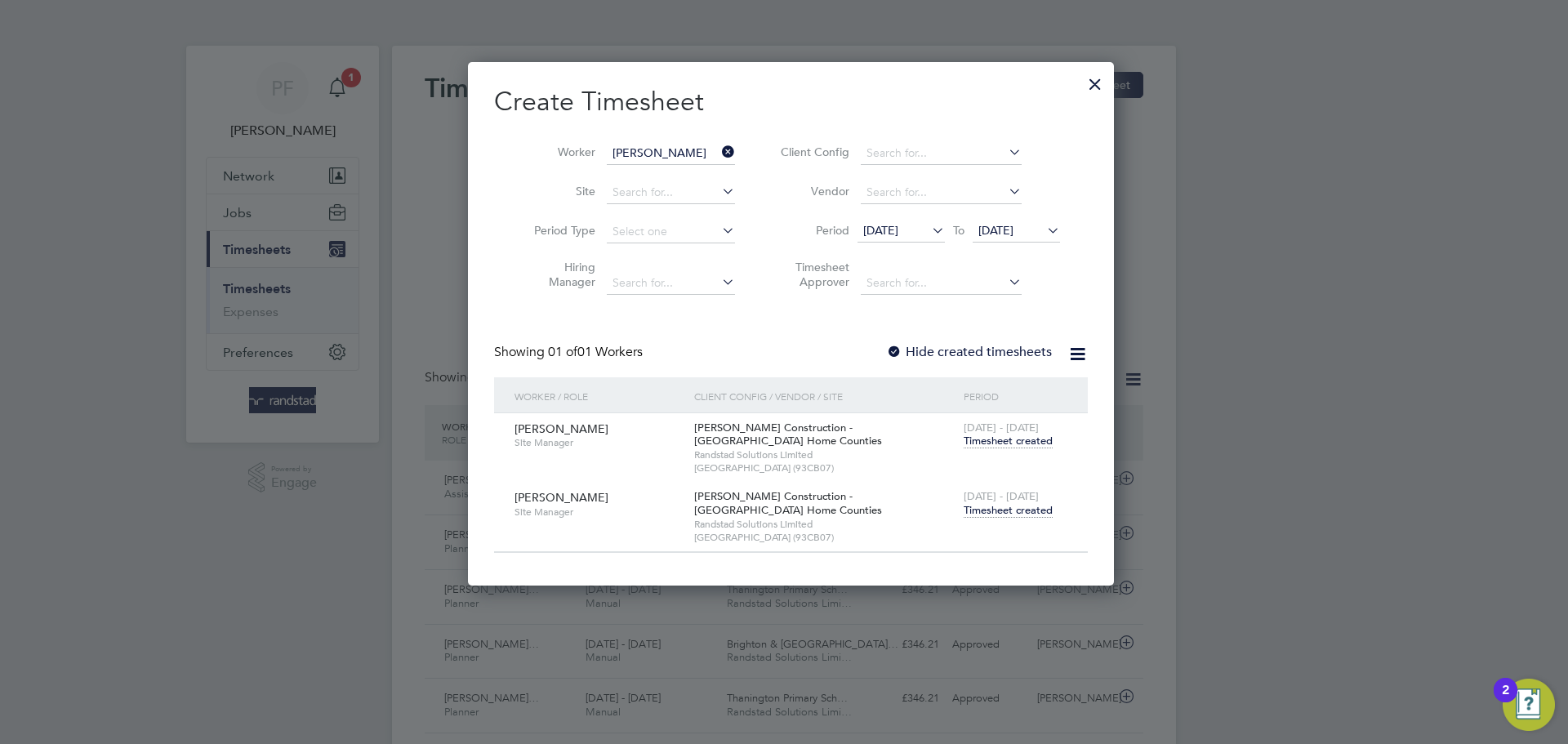
click at [977, 508] on span "Timesheet created" at bounding box center [1007, 510] width 89 height 15
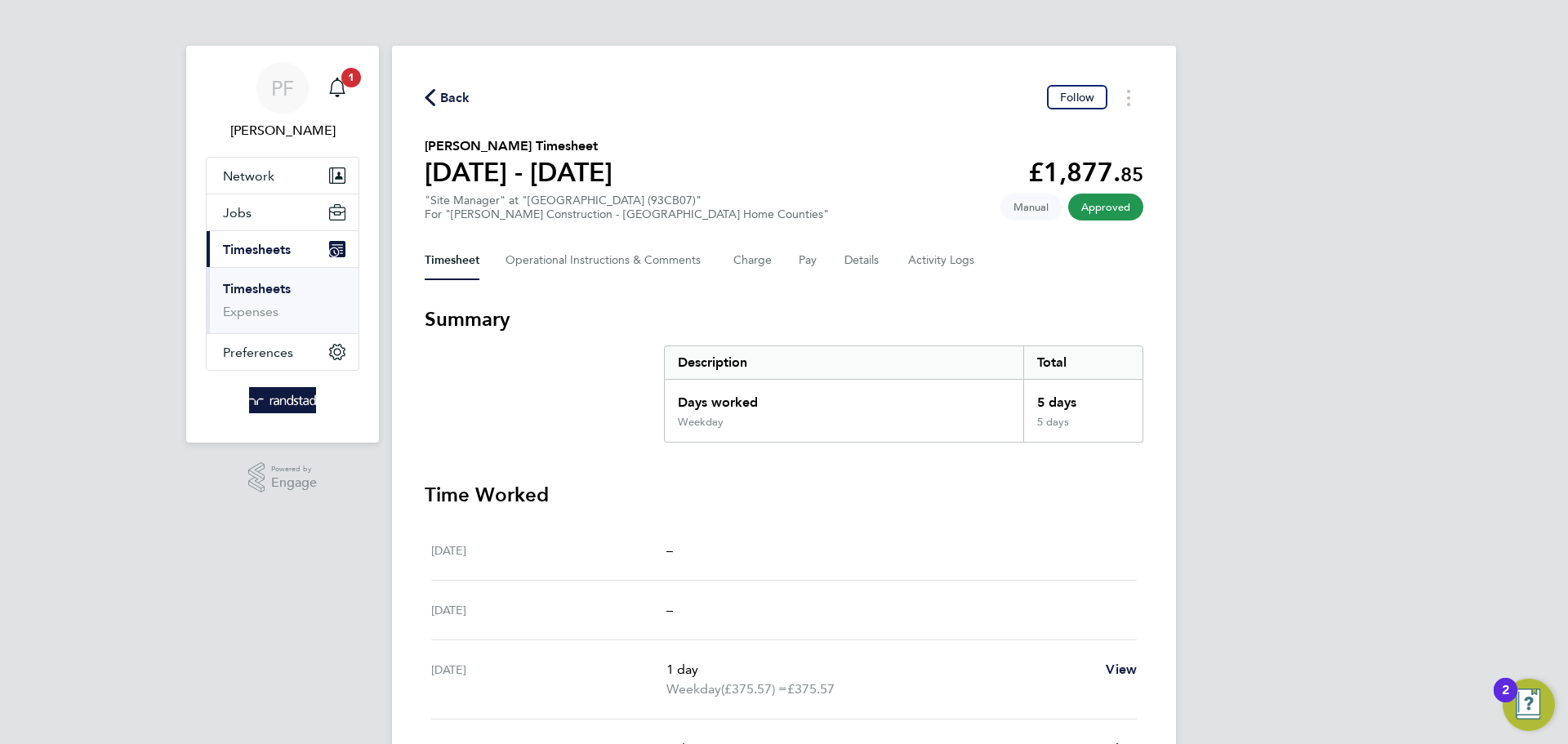
click at [433, 93] on icon "button" at bounding box center [430, 97] width 11 height 17
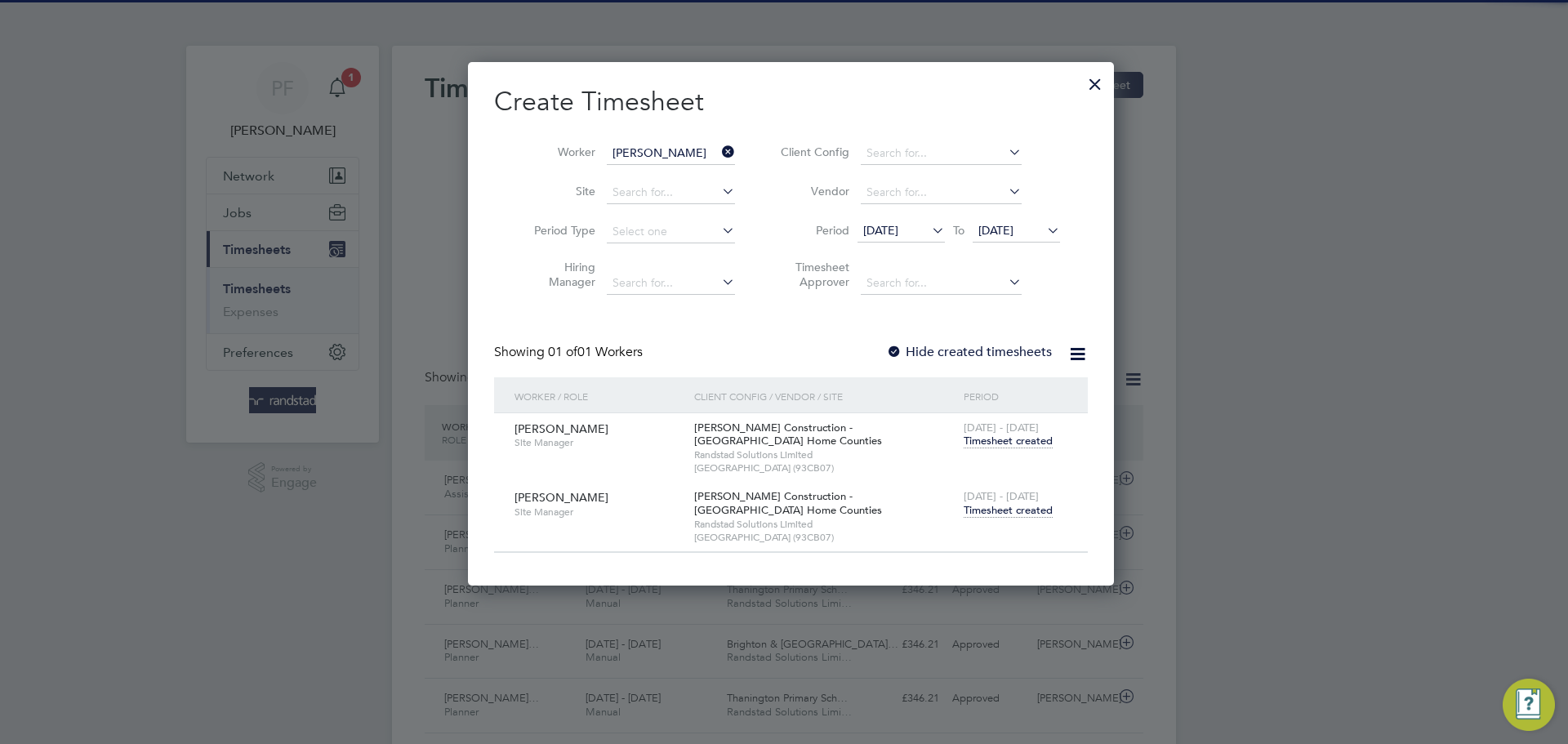
click at [1081, 81] on div at bounding box center [1095, 79] width 29 height 29
